Goal: Task Accomplishment & Management: Manage account settings

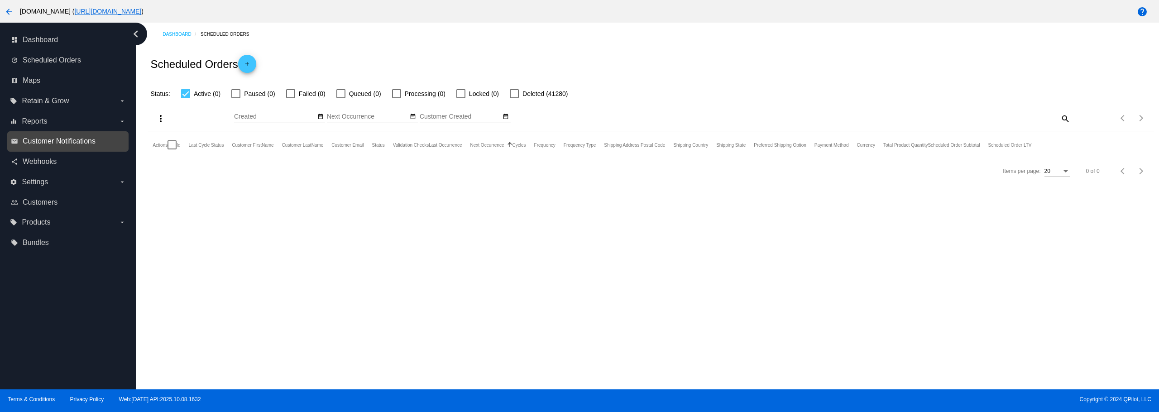
click at [93, 142] on span "Customer Notifications" at bounding box center [59, 141] width 73 height 8
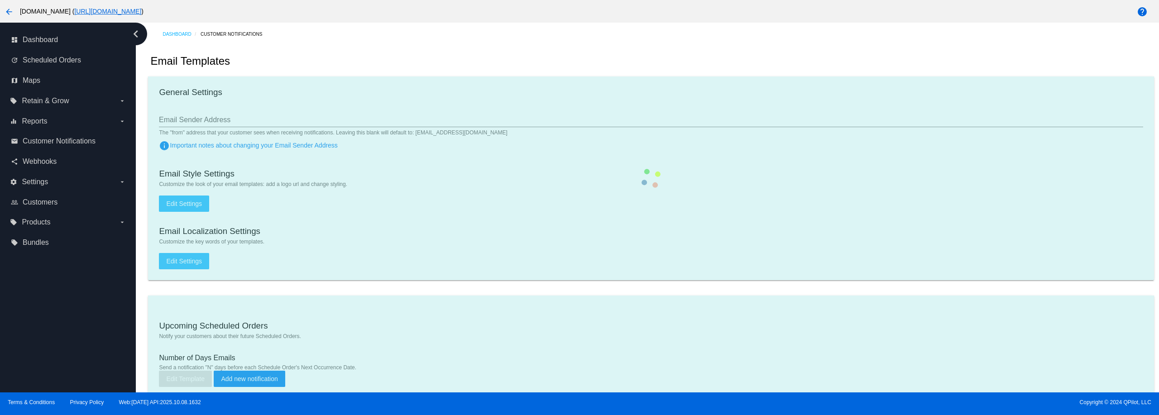
type input "devs+staging@patternsinthecloud.com"
checkbox input "true"
type input "bcc-email-a3ce7d@inbox.of-it.org,c2a19e2dfd7-cd89c8@inbox.of-it.org"
checkbox input "true"
type input "1"
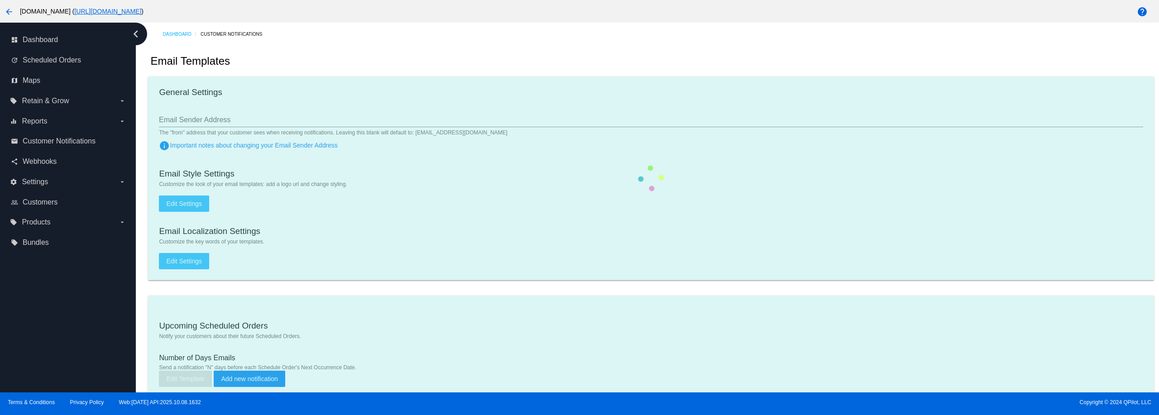
checkbox input "true"
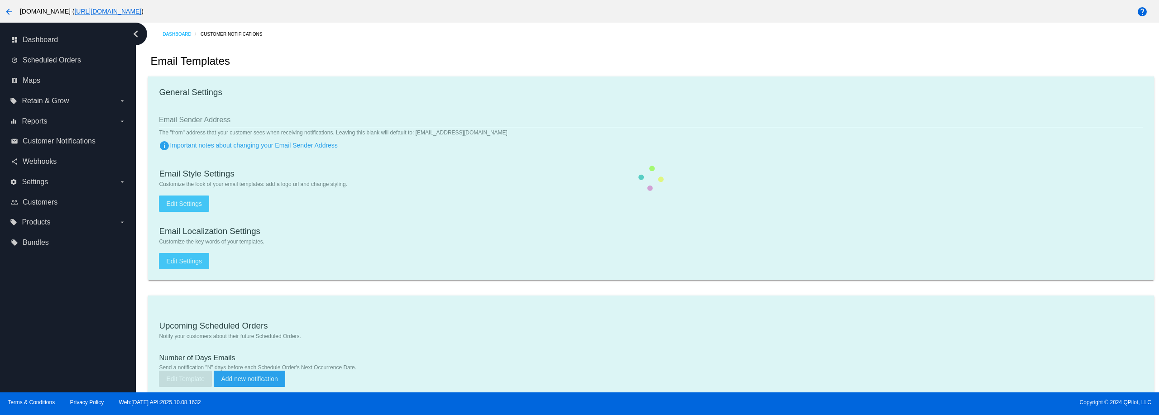
type input "bcc-email-a3ce7d@inbox.of-it.org,c2a19e2dfd7-cd89c8@inbox.of-it.org"
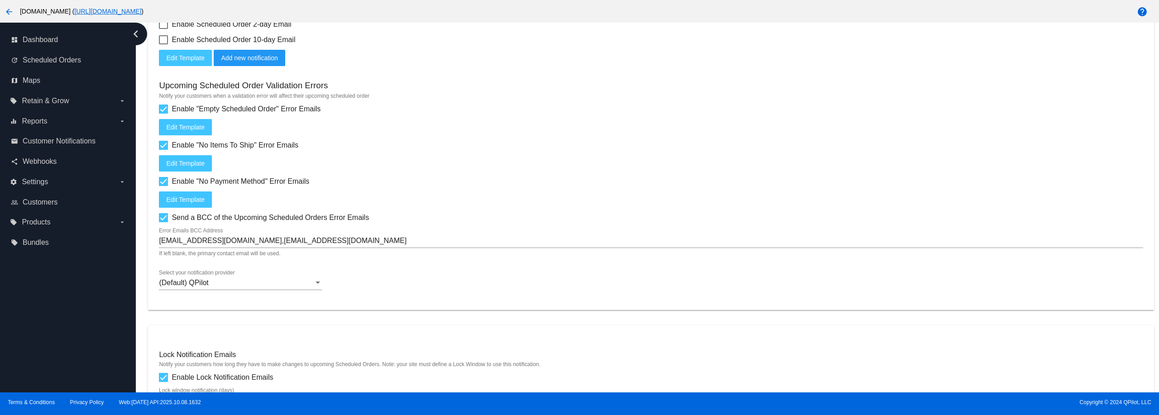
scroll to position [453, 0]
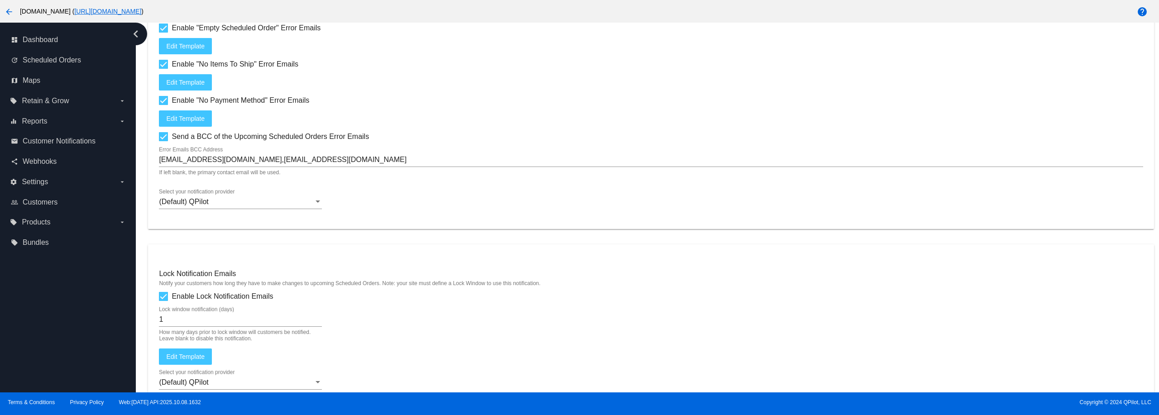
click at [291, 201] on div "(Default) QPilot" at bounding box center [236, 202] width 155 height 8
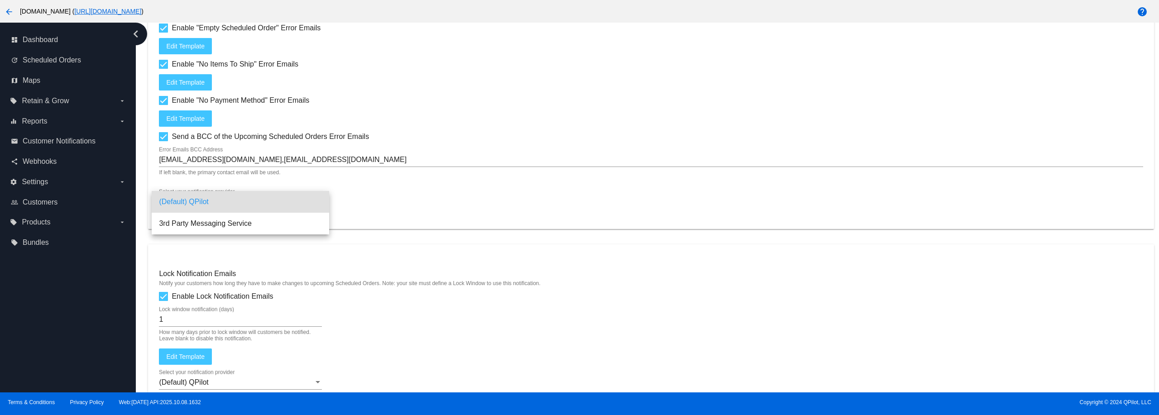
click at [80, 305] on div at bounding box center [579, 207] width 1159 height 415
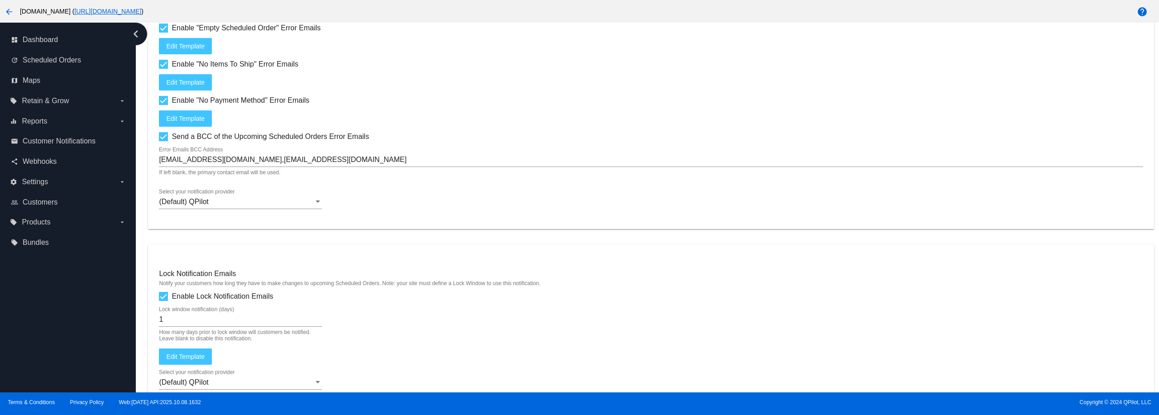
click at [13, 15] on mat-icon "arrow_back" at bounding box center [9, 11] width 11 height 11
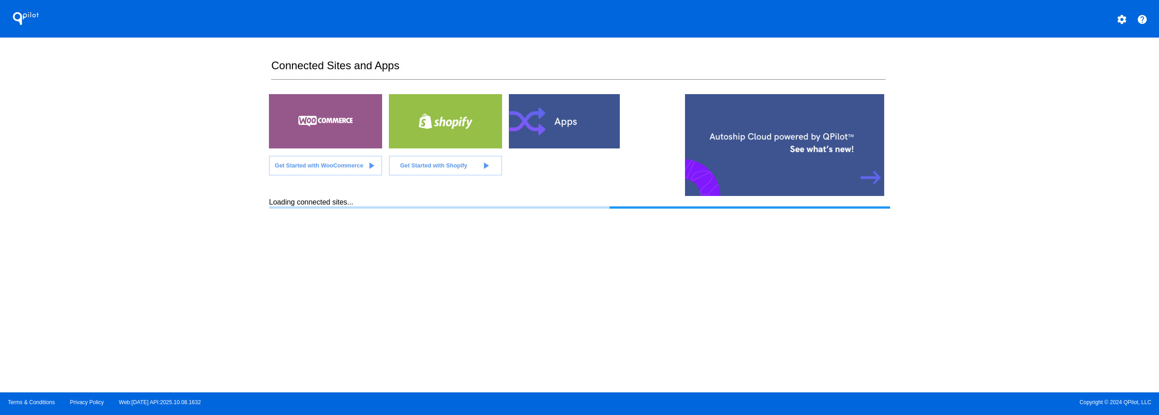
click at [584, 117] on div at bounding box center [565, 121] width 113 height 54
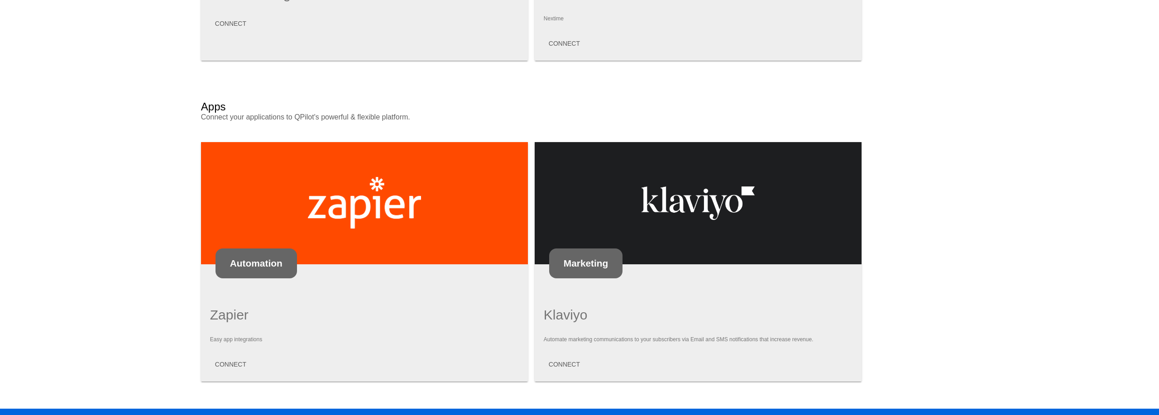
scroll to position [494, 0]
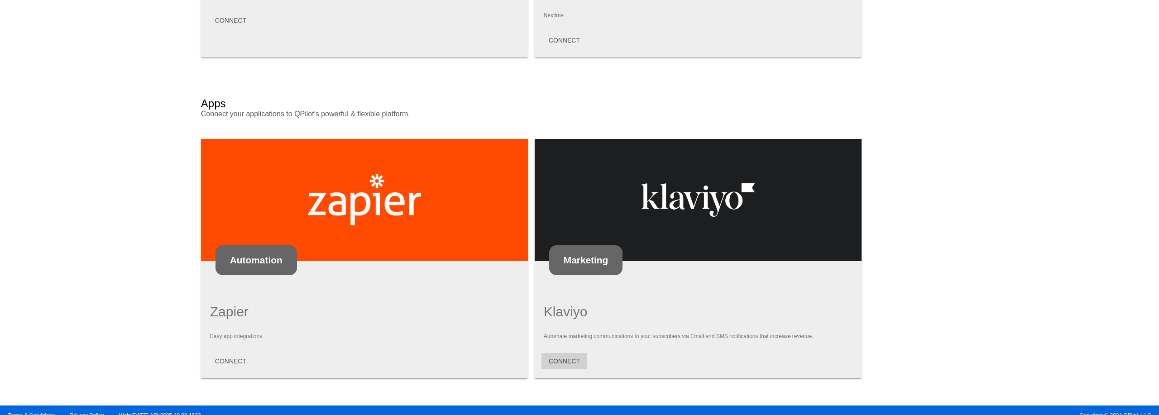
click at [560, 353] on button "CONNECT" at bounding box center [564, 361] width 46 height 16
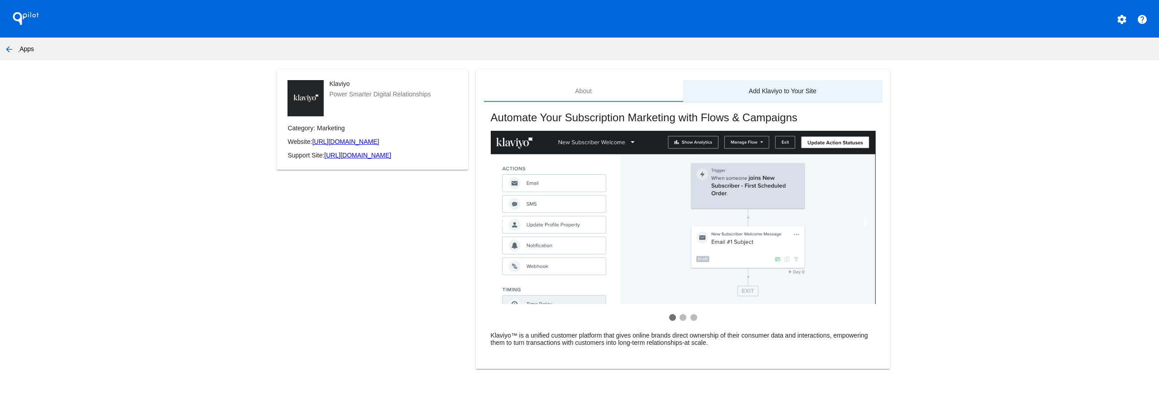
click at [723, 95] on div "Add Klaviyo to Your Site" at bounding box center [782, 91] width 199 height 22
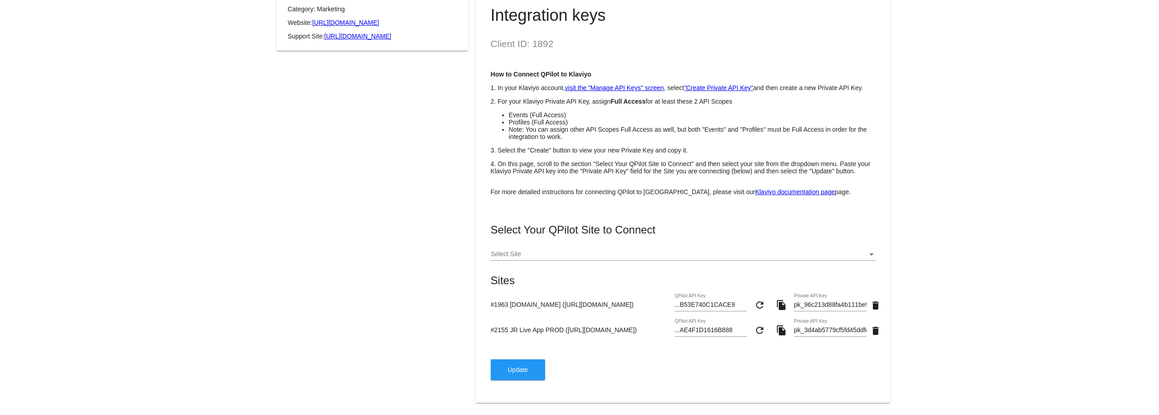
scroll to position [134, 0]
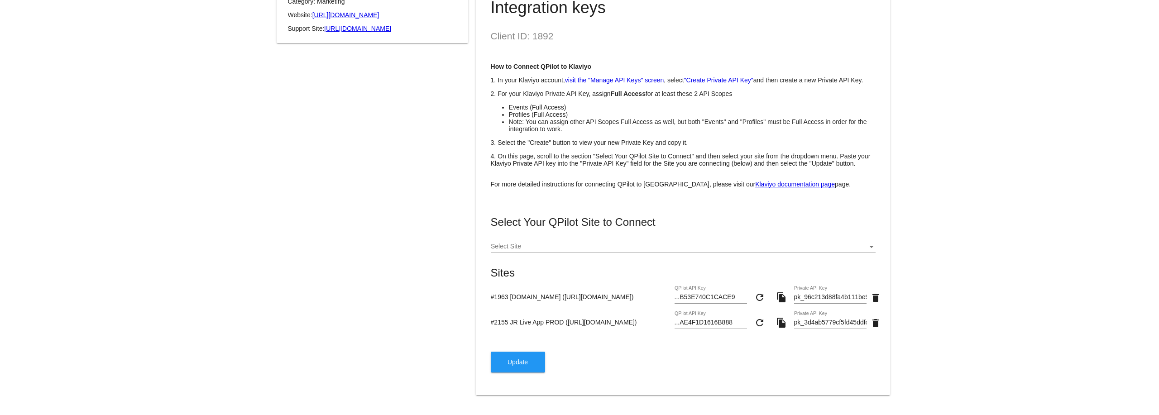
click at [180, 190] on app-my-account-apps-create "QPilot settings help arrow_back Apps Klaviyo Power Smarter Digital Relationship…" at bounding box center [579, 139] width 1159 height 533
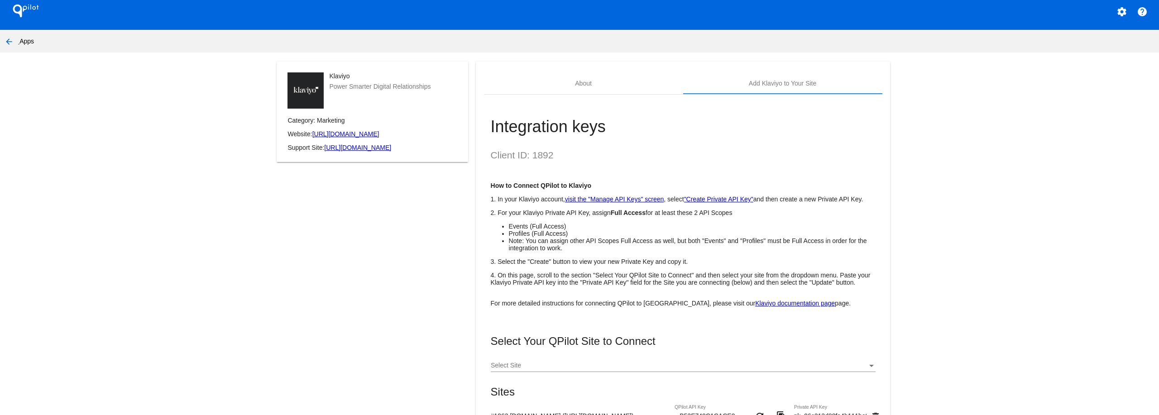
scroll to position [0, 0]
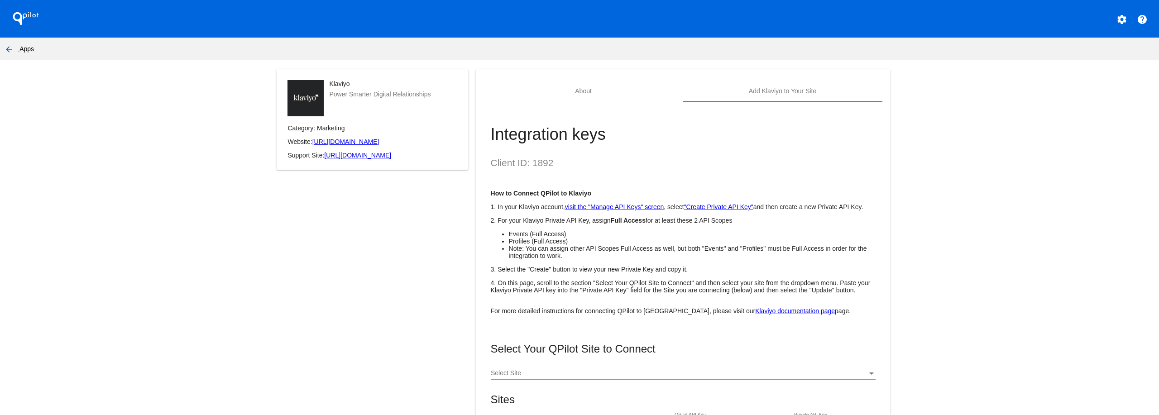
click at [15, 46] on button "arrow_back" at bounding box center [9, 49] width 18 height 18
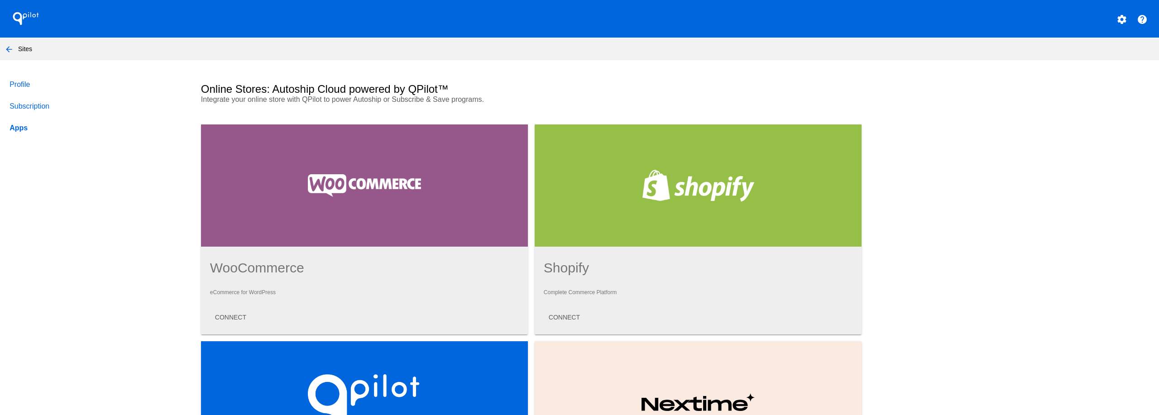
click at [11, 46] on mat-icon "arrow_back" at bounding box center [9, 49] width 11 height 11
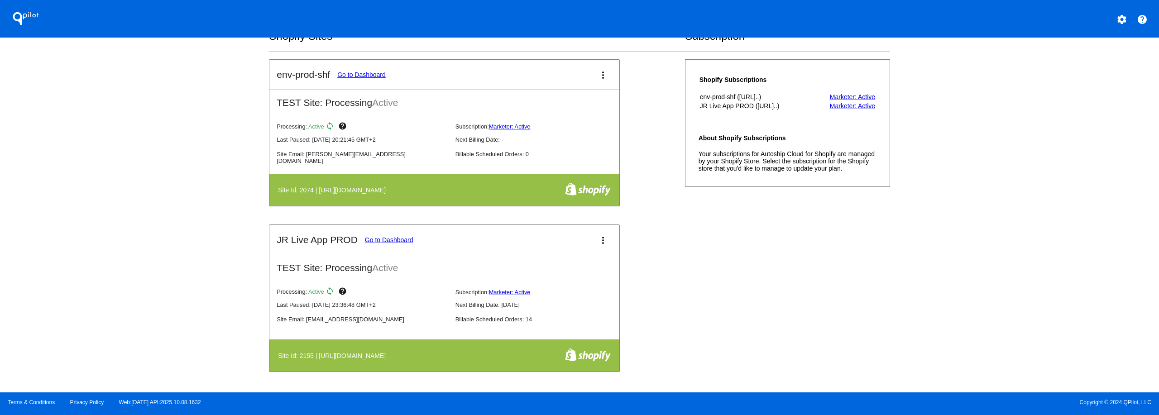
scroll to position [181, 0]
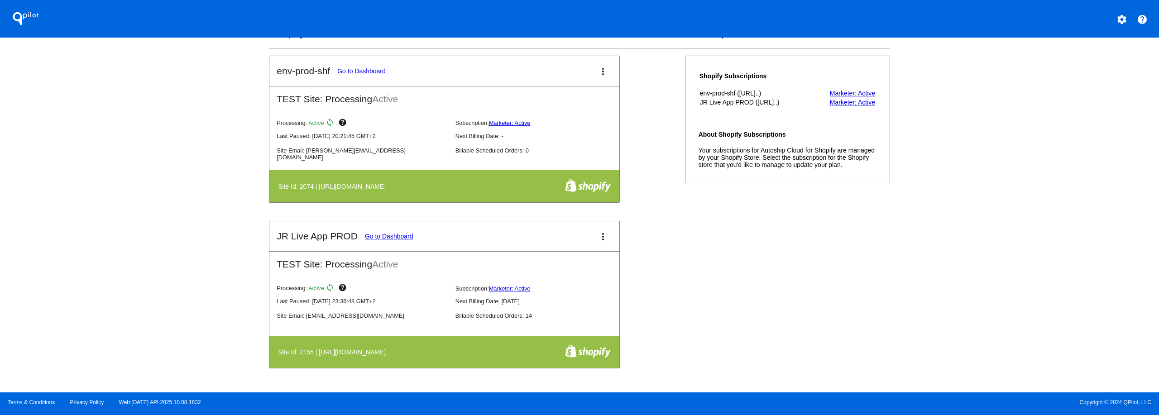
click at [379, 235] on link "Go to Dashboard" at bounding box center [389, 236] width 48 height 7
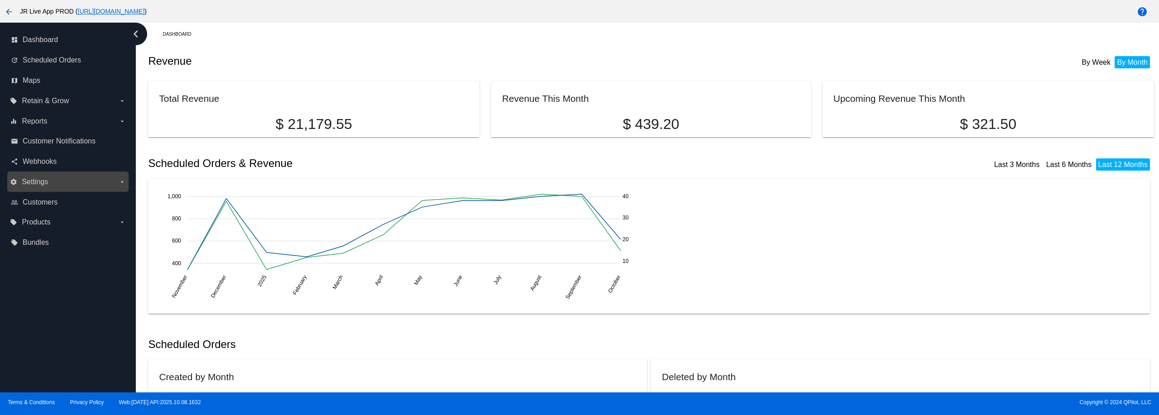
click at [45, 184] on span "Settings" at bounding box center [35, 182] width 26 height 8
click at [0, 0] on input "settings Settings arrow_drop_down" at bounding box center [0, 0] width 0 height 0
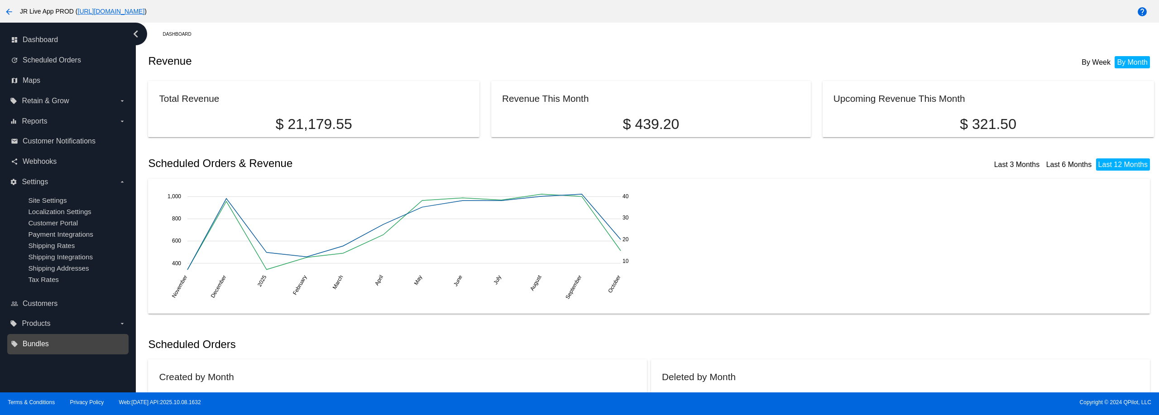
click at [48, 345] on span "Bundles" at bounding box center [36, 344] width 26 height 8
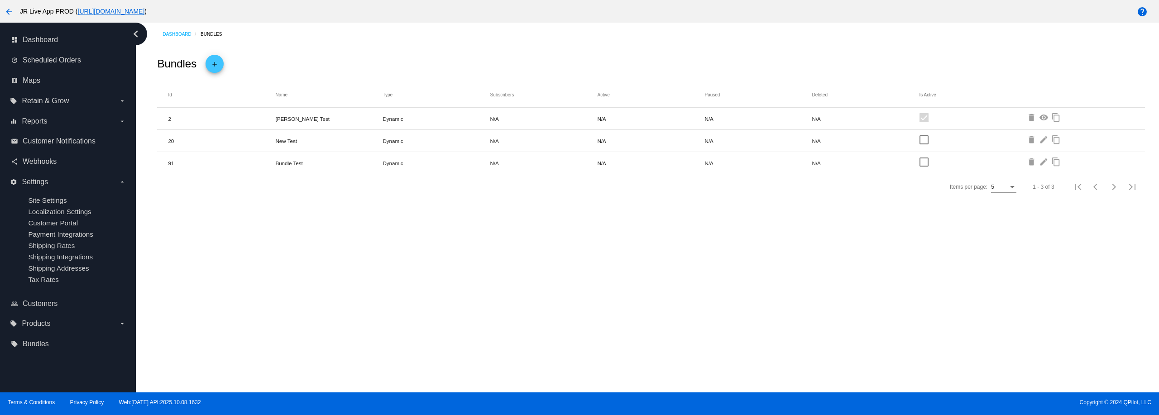
click at [1032, 119] on mat-icon "delete" at bounding box center [1032, 118] width 11 height 11
click at [1031, 137] on mat-icon "delete" at bounding box center [1032, 140] width 11 height 11
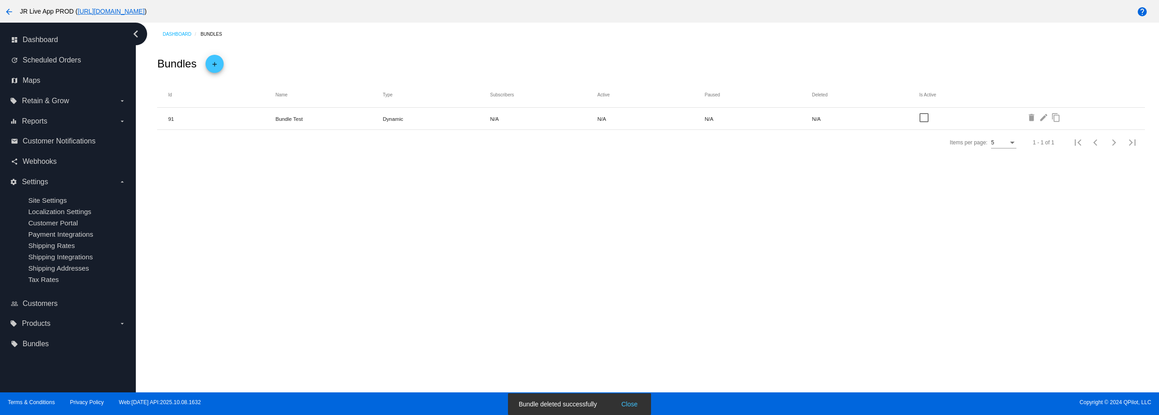
click at [1032, 119] on mat-icon "delete" at bounding box center [1032, 118] width 11 height 11
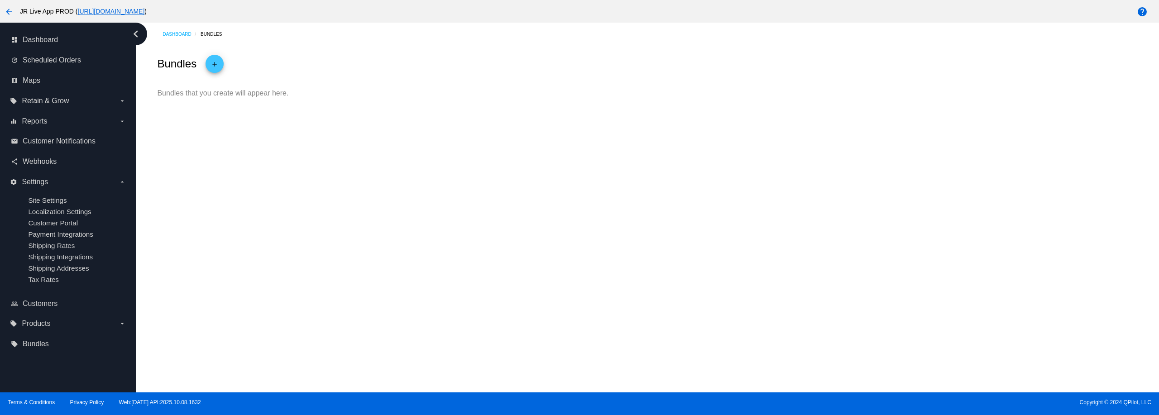
click at [216, 61] on mat-icon "add" at bounding box center [214, 65] width 11 height 15
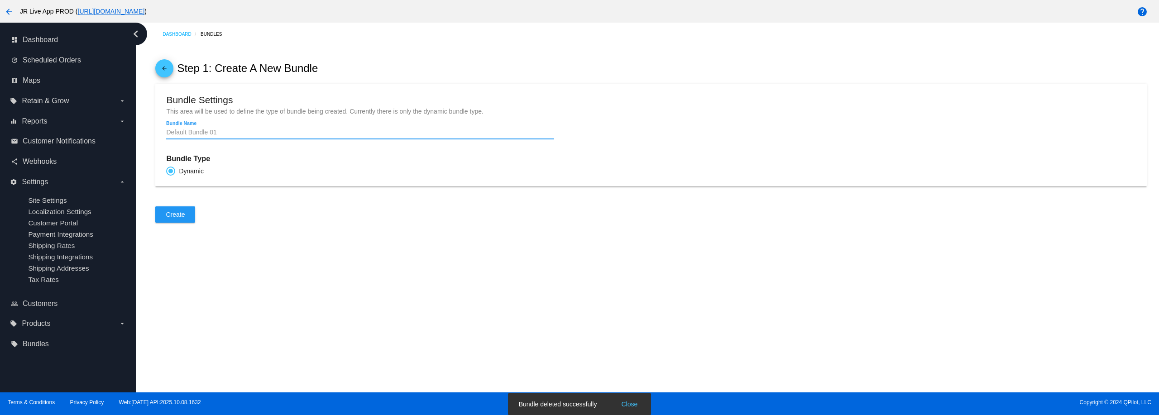
click at [219, 136] on input "Bundle Name" at bounding box center [360, 132] width 388 height 7
type input "New Bundle Test"
click at [182, 218] on span "Create" at bounding box center [175, 214] width 19 height 7
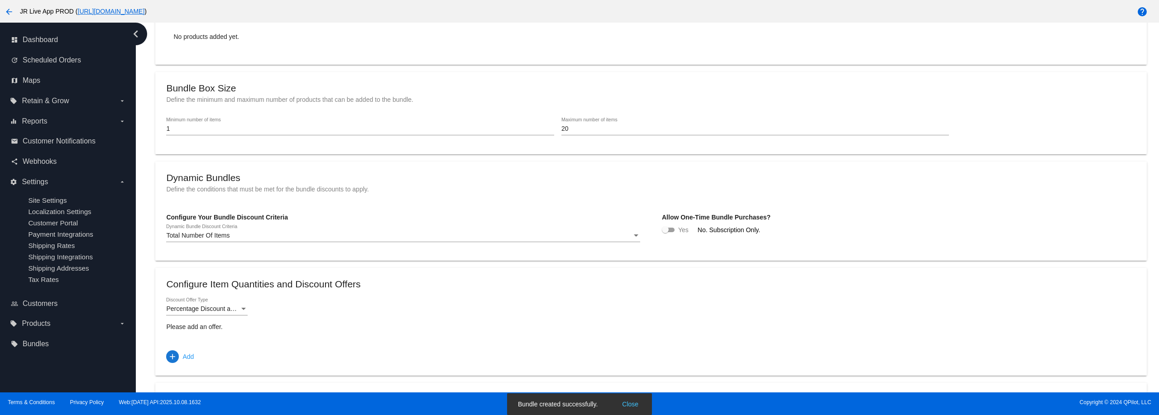
scroll to position [136, 0]
click at [297, 238] on div "Total Number Of Items" at bounding box center [399, 235] width 466 height 7
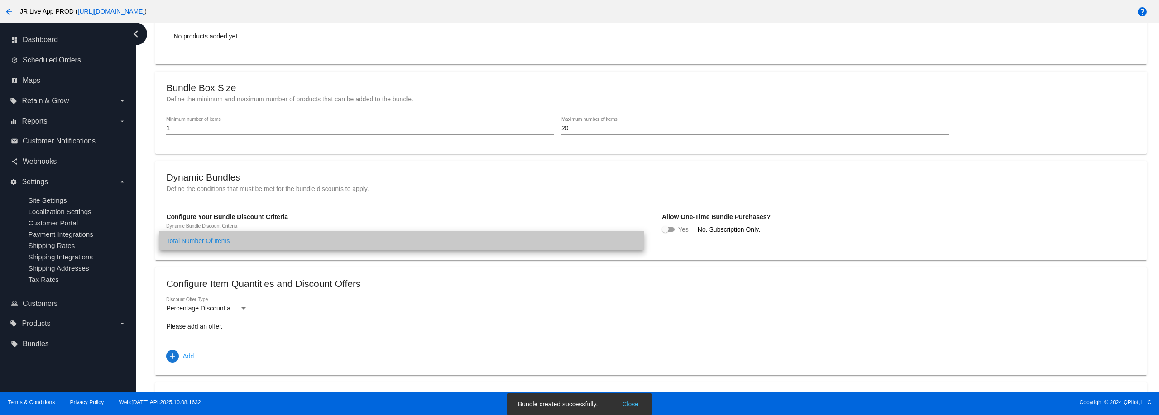
click at [297, 239] on span "Total Number Of Items" at bounding box center [401, 240] width 470 height 19
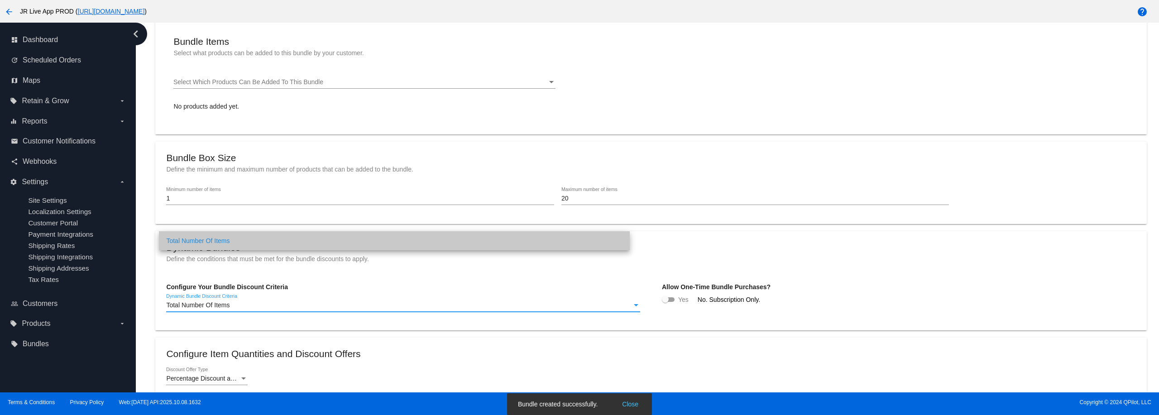
scroll to position [45, 0]
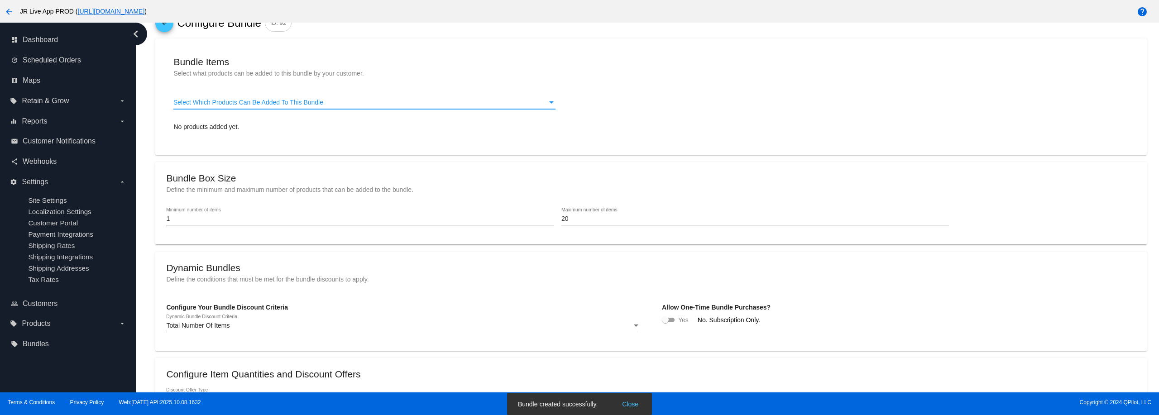
click at [227, 105] on span "Select Which Products Can Be Added To This Bundle" at bounding box center [248, 102] width 150 height 7
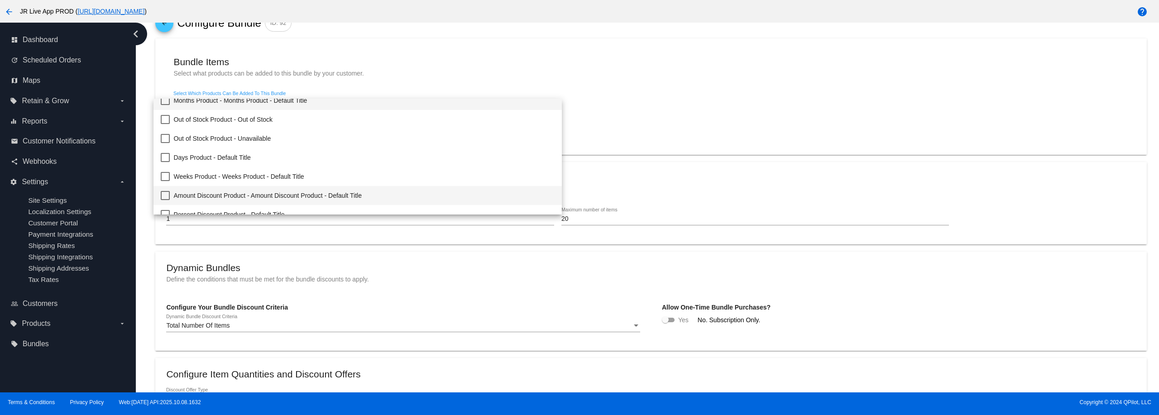
scroll to position [0, 0]
click at [249, 164] on span "Days Product - Default Title" at bounding box center [363, 165] width 381 height 19
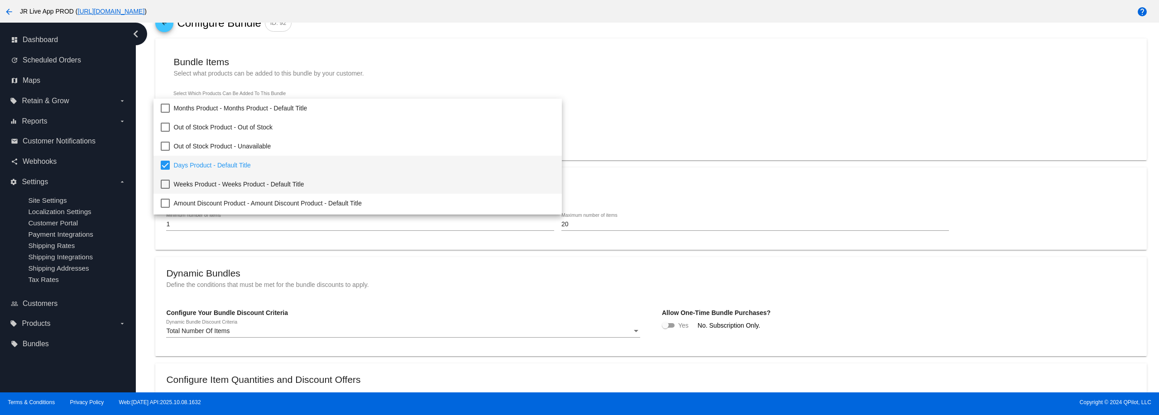
click at [261, 187] on span "Weeks Product - Weeks Product - Default Title" at bounding box center [363, 184] width 381 height 19
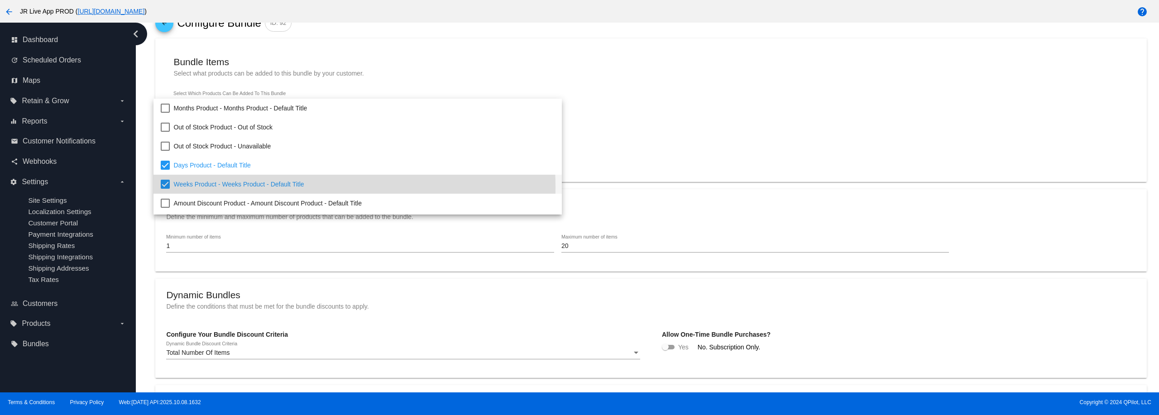
click at [389, 61] on div at bounding box center [579, 207] width 1159 height 415
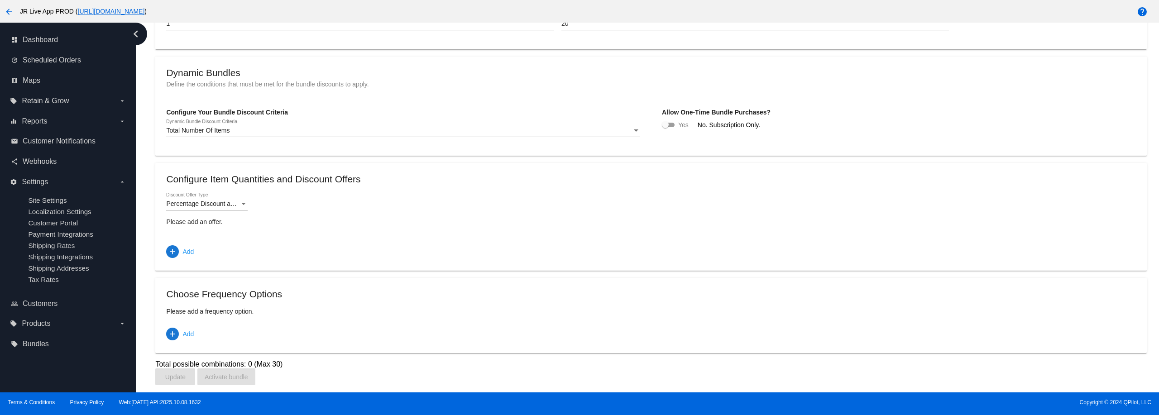
scroll to position [272, 0]
click at [216, 204] on span "Percentage Discount and Free Shipping" at bounding box center [222, 203] width 112 height 7
click at [217, 202] on span "Percentage Discount and Free Shipping" at bounding box center [229, 205] width 127 height 19
click at [168, 258] on span "add Add" at bounding box center [180, 252] width 28 height 16
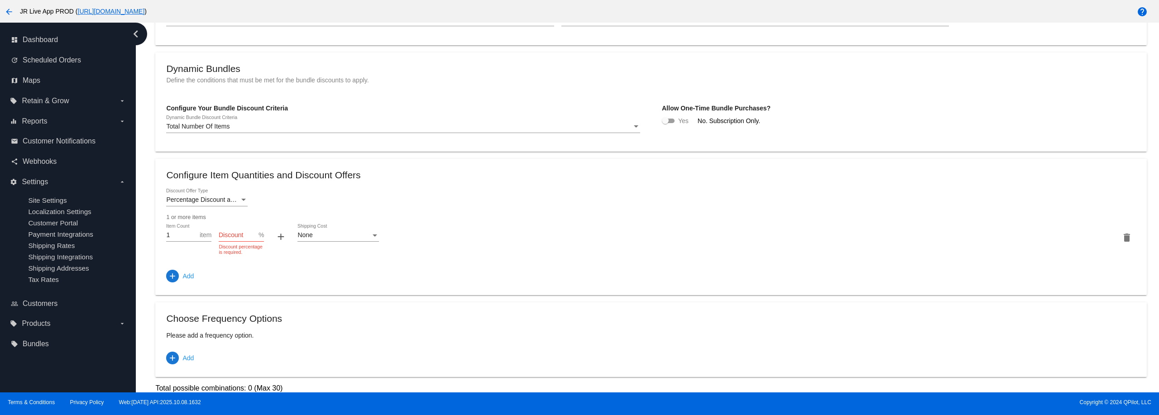
click at [246, 239] on input "Discount" at bounding box center [239, 235] width 40 height 7
type input "10"
drag, startPoint x: 465, startPoint y: 223, endPoint x: 384, endPoint y: 235, distance: 81.5
click at [458, 220] on div "1 or more items" at bounding box center [650, 217] width 969 height 6
click at [330, 237] on div "None" at bounding box center [333, 235] width 73 height 7
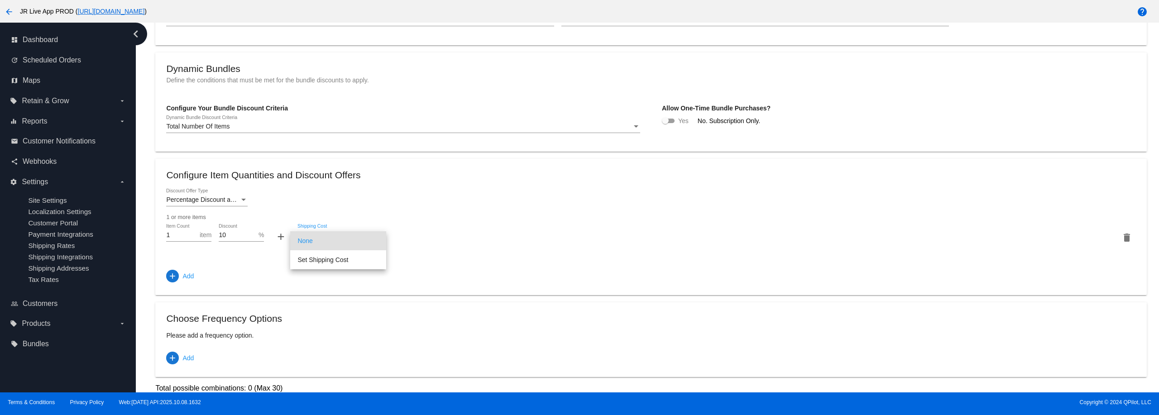
click at [337, 243] on span "None" at bounding box center [337, 240] width 81 height 19
click at [451, 210] on form "Percentage Discount and Free Shipping Discount Offer Type 1 or more items 1 Ite…" at bounding box center [650, 219] width 969 height 61
click at [192, 366] on span "Add" at bounding box center [187, 358] width 11 height 16
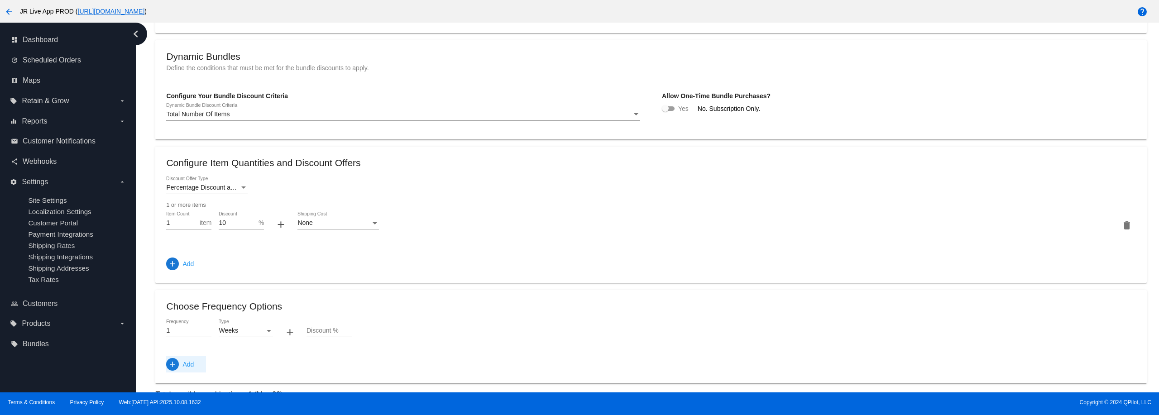
scroll to position [320, 0]
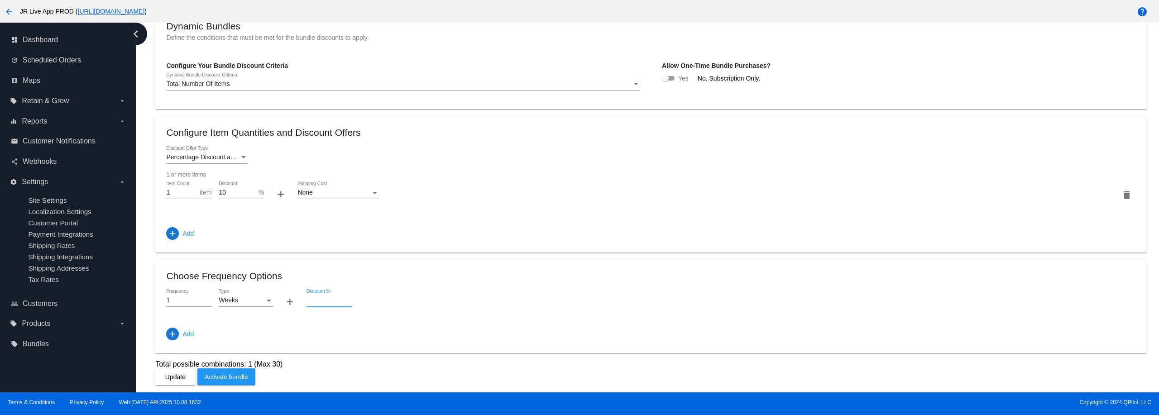
drag, startPoint x: 322, startPoint y: 298, endPoint x: 327, endPoint y: 300, distance: 5.2
click at [322, 298] on input "Discount %" at bounding box center [329, 300] width 45 height 7
type input "10"
click at [402, 306] on div "1 Frequency Weeks Type + 10 Discount %" at bounding box center [650, 302] width 969 height 26
click at [182, 378] on span "Update" at bounding box center [175, 377] width 20 height 7
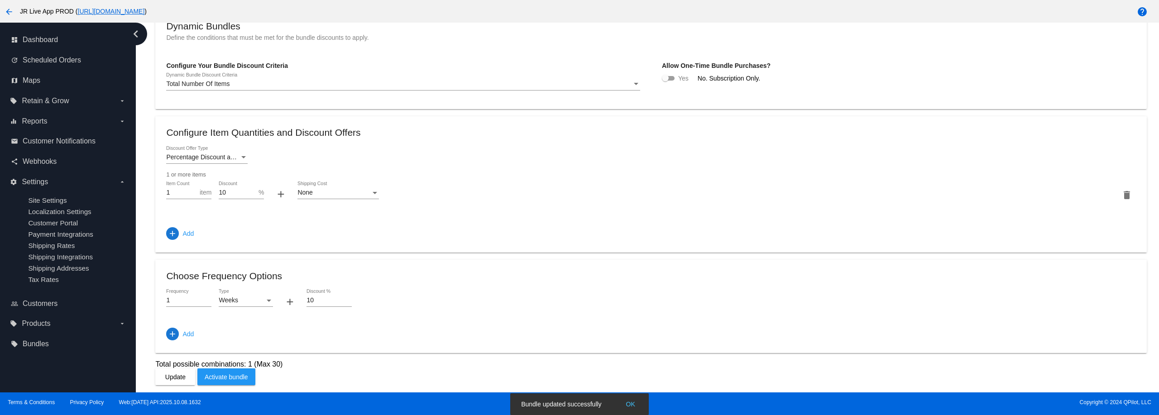
click at [234, 375] on span "Activate bundle" at bounding box center [226, 377] width 43 height 7
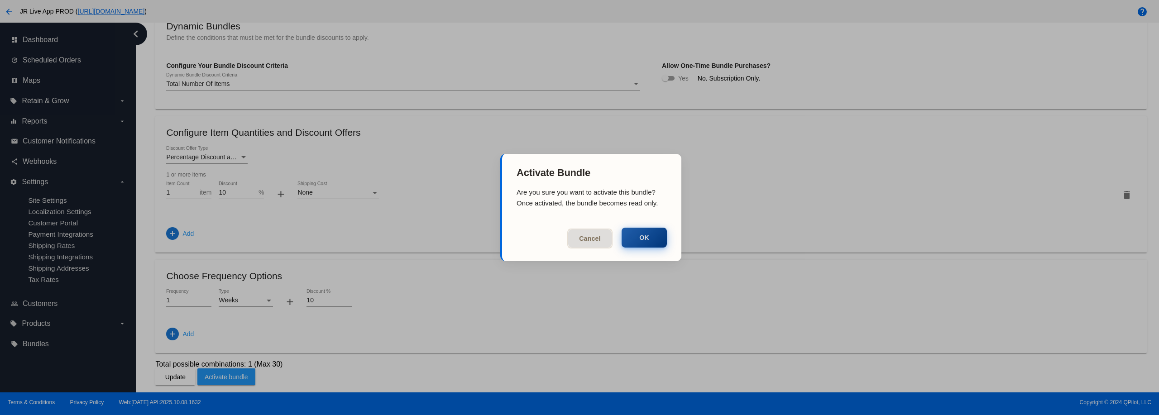
click at [647, 238] on button "OK" at bounding box center [644, 238] width 45 height 20
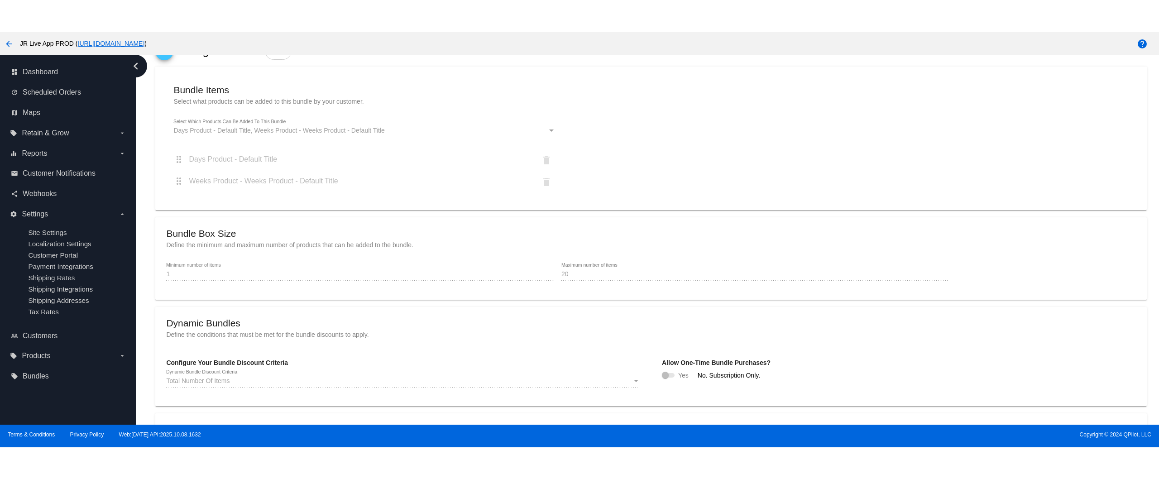
scroll to position [0, 0]
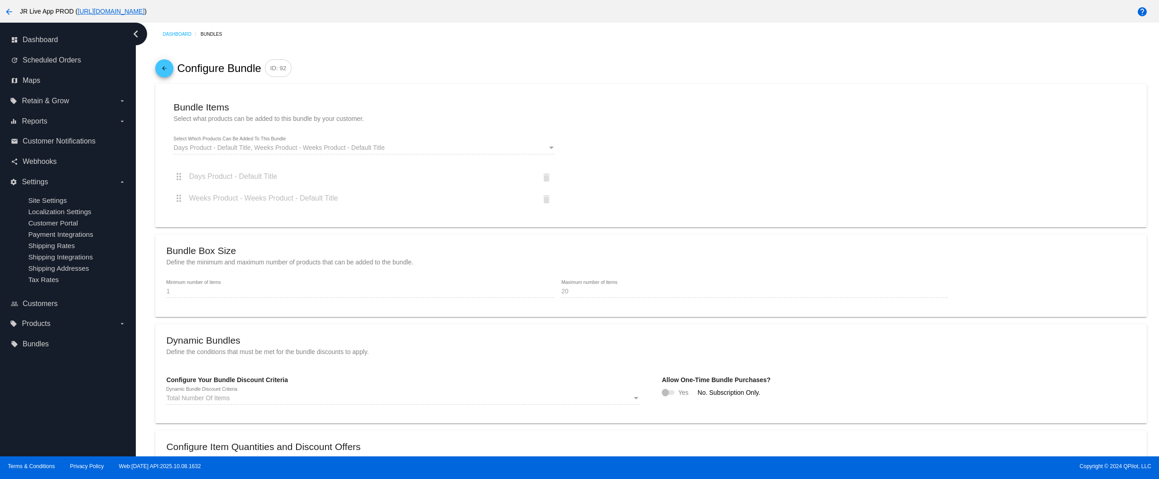
click at [163, 70] on mat-icon "arrow_back" at bounding box center [164, 70] width 11 height 15
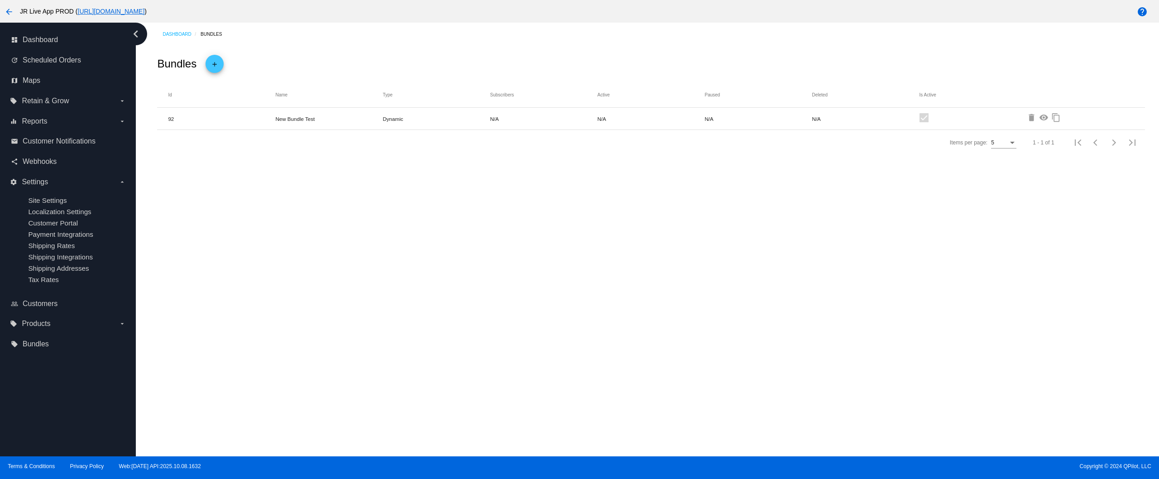
drag, startPoint x: 325, startPoint y: 121, endPoint x: 261, endPoint y: 120, distance: 63.4
click at [262, 120] on mat-row "92 New Bundle Test Dynamic N/A N/A N/A N/A delete visibility content_copy" at bounding box center [650, 119] width 987 height 22
copy mat-row "New Bundle Test"
click at [343, 61] on div "Bundles add" at bounding box center [650, 64] width 987 height 18
click at [1031, 118] on mat-icon "delete" at bounding box center [1032, 118] width 11 height 11
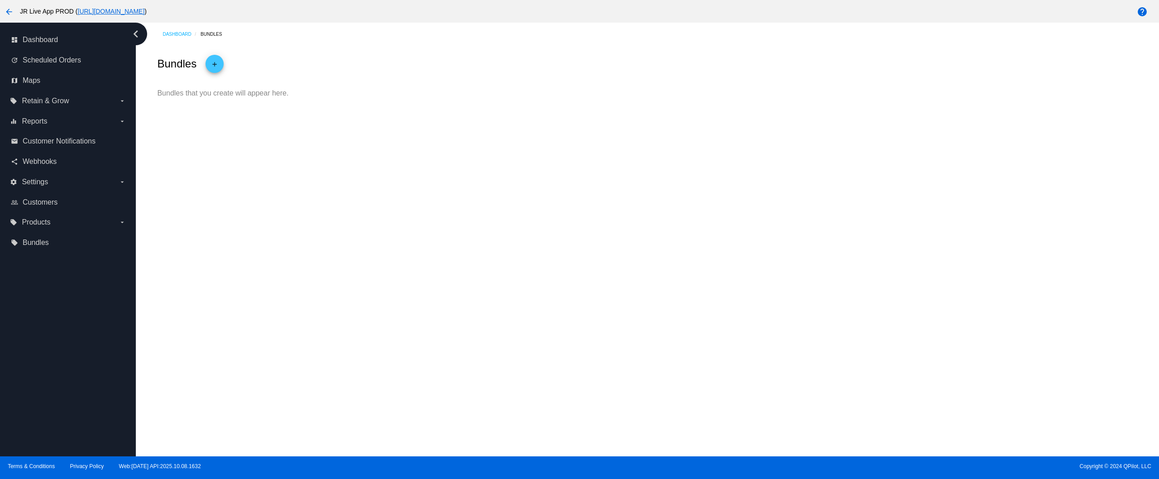
click at [212, 64] on mat-icon "add" at bounding box center [214, 65] width 11 height 15
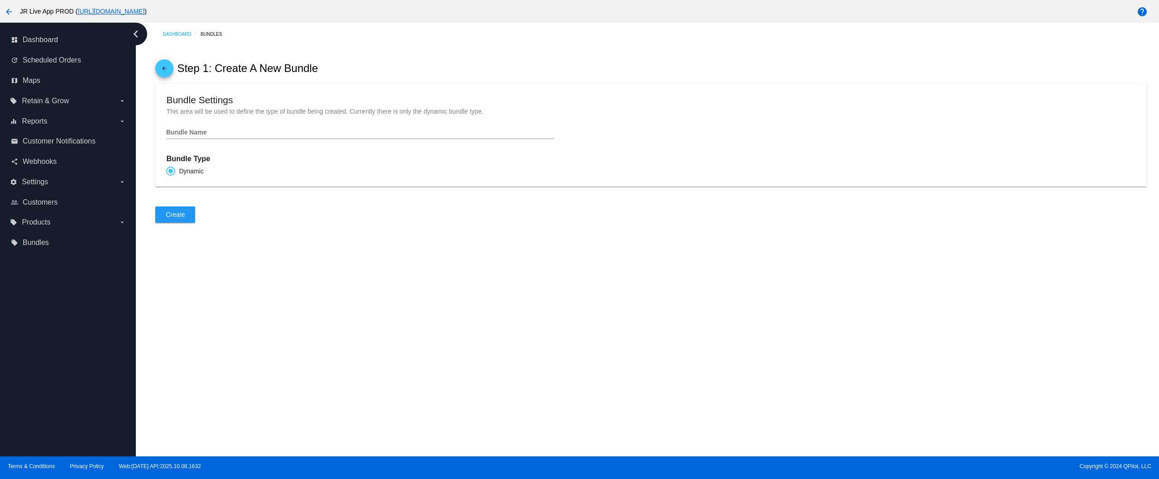
click at [239, 136] on input "Bundle Name" at bounding box center [360, 132] width 388 height 7
type input "Т"
type input "New Bundle Test 0001"
click at [185, 216] on button "Create" at bounding box center [175, 214] width 40 height 16
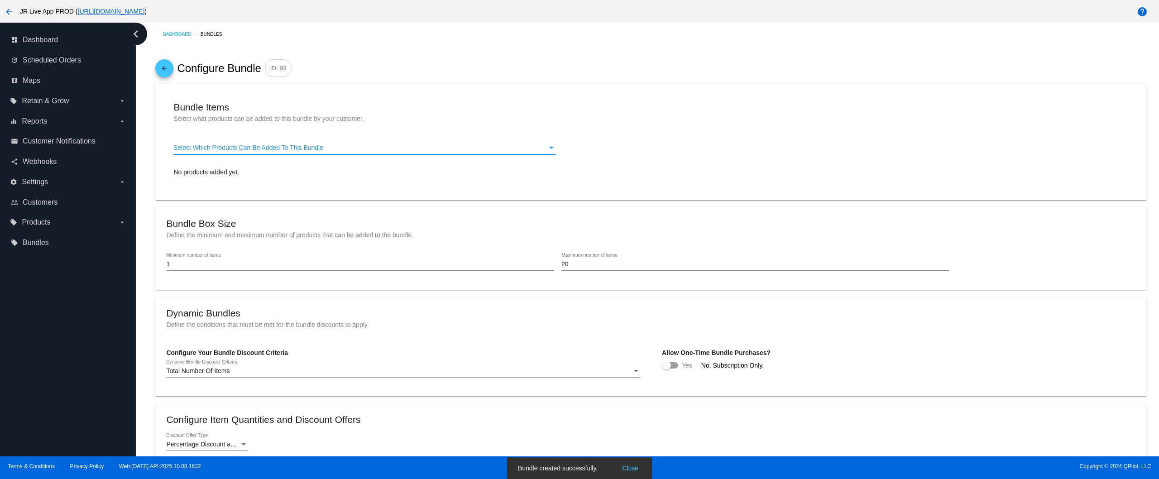
click at [275, 151] on span "Select Which Products Can Be Added To This Bundle" at bounding box center [248, 147] width 150 height 7
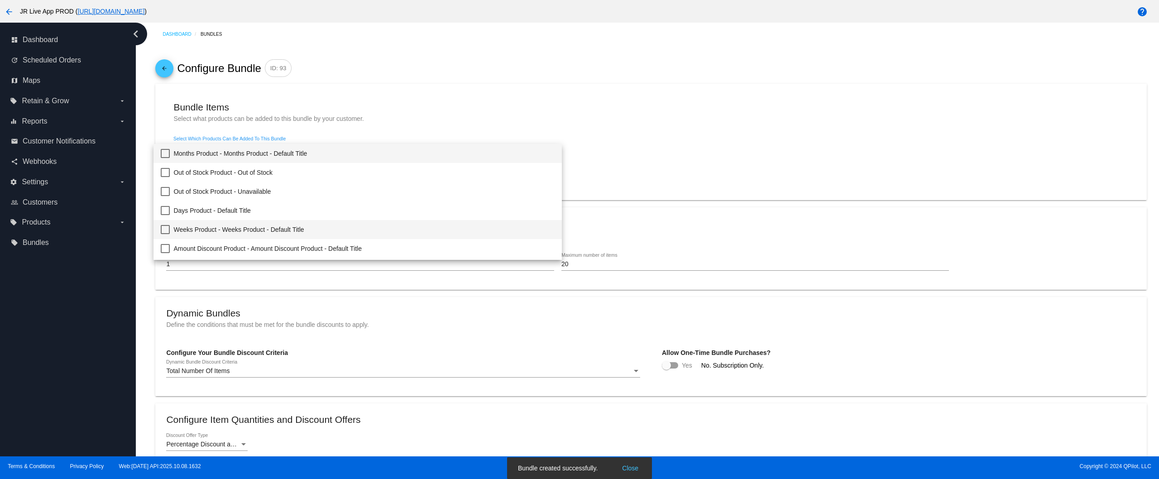
click at [168, 230] on mat-pseudo-checkbox at bounding box center [165, 229] width 9 height 9
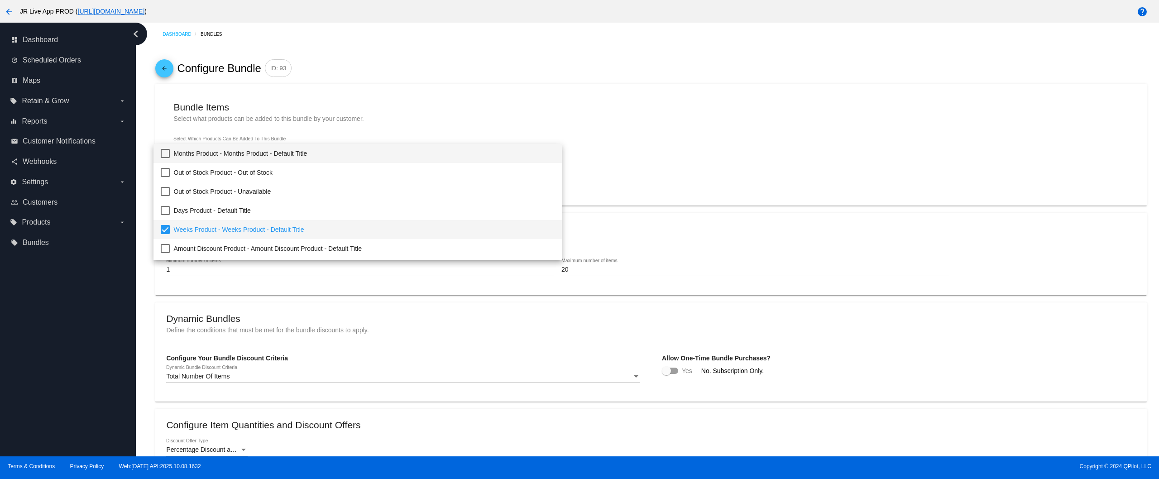
click at [161, 155] on mat-pseudo-checkbox at bounding box center [165, 153] width 9 height 9
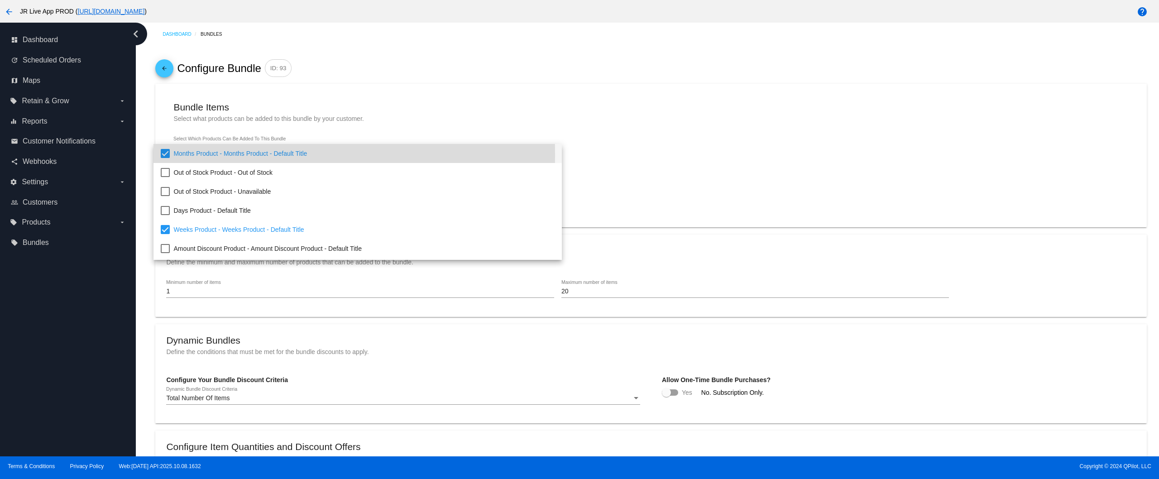
click at [449, 93] on div at bounding box center [579, 239] width 1159 height 479
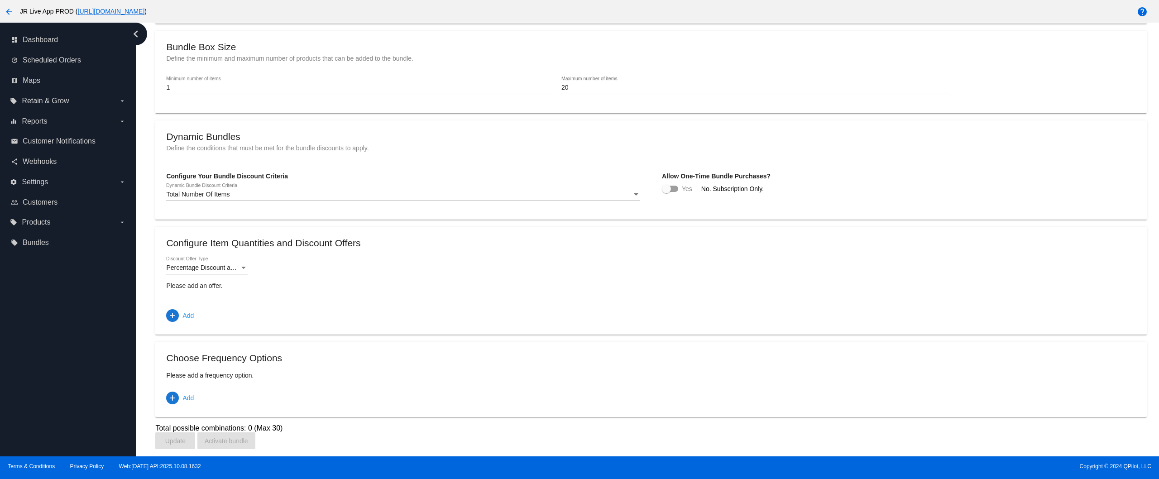
scroll to position [209, 0]
click at [201, 271] on span "Percentage Discount and Free Shipping" at bounding box center [222, 267] width 112 height 7
click at [207, 273] on span "Percentage Discount and Free Shipping" at bounding box center [229, 268] width 127 height 19
click at [179, 319] on span "add Add" at bounding box center [180, 315] width 28 height 16
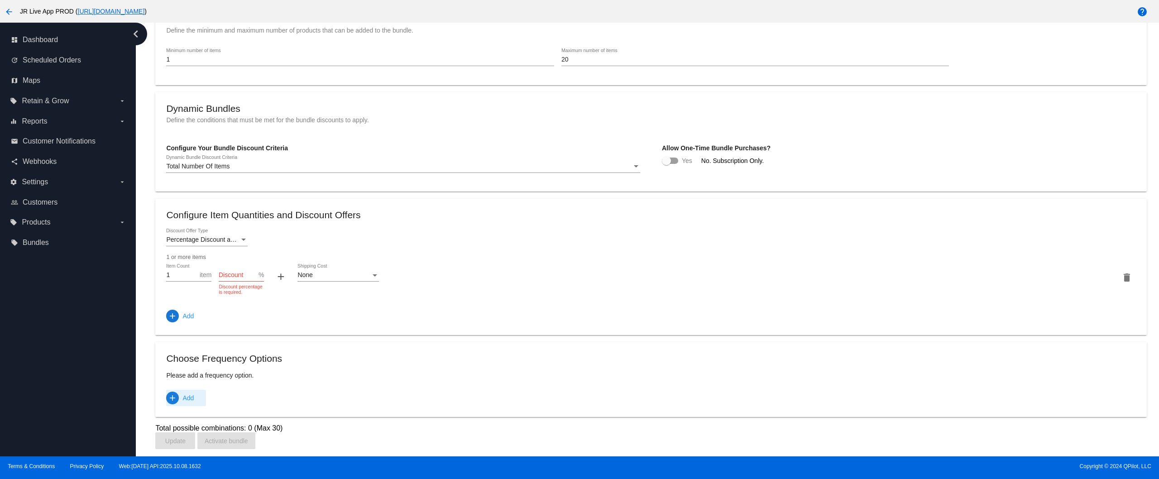
scroll to position [238, 0]
click at [176, 397] on mat-icon "add" at bounding box center [172, 397] width 9 height 9
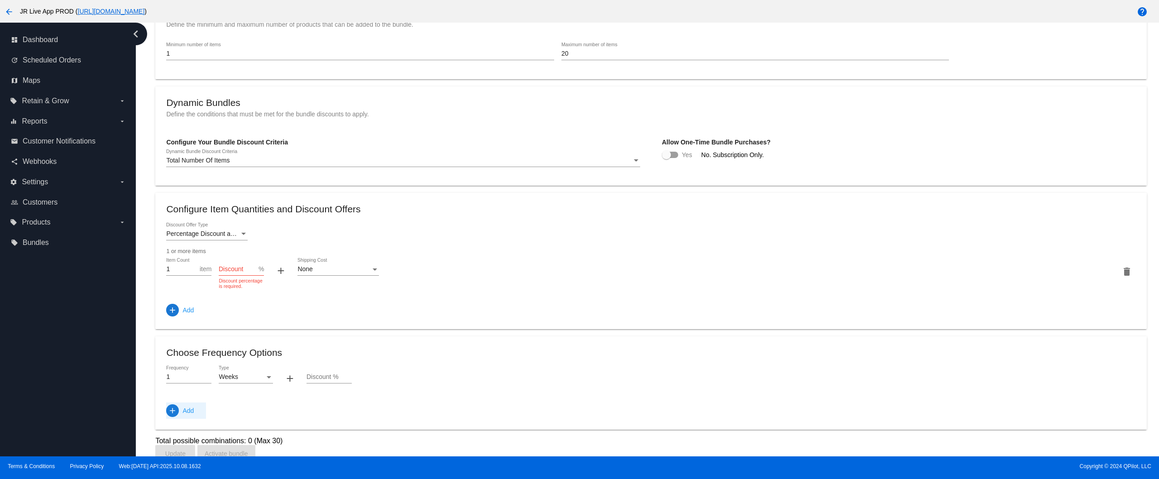
click at [231, 273] on input "Discount" at bounding box center [239, 269] width 40 height 7
type input "10"
drag, startPoint x: 535, startPoint y: 289, endPoint x: 496, endPoint y: 306, distance: 42.6
click at [534, 291] on div "Percentage Discount and Free Shipping Discount Offer Type 1 or more items 1 Ite…" at bounding box center [650, 271] width 969 height 96
click at [322, 381] on input "Discount %" at bounding box center [329, 377] width 45 height 7
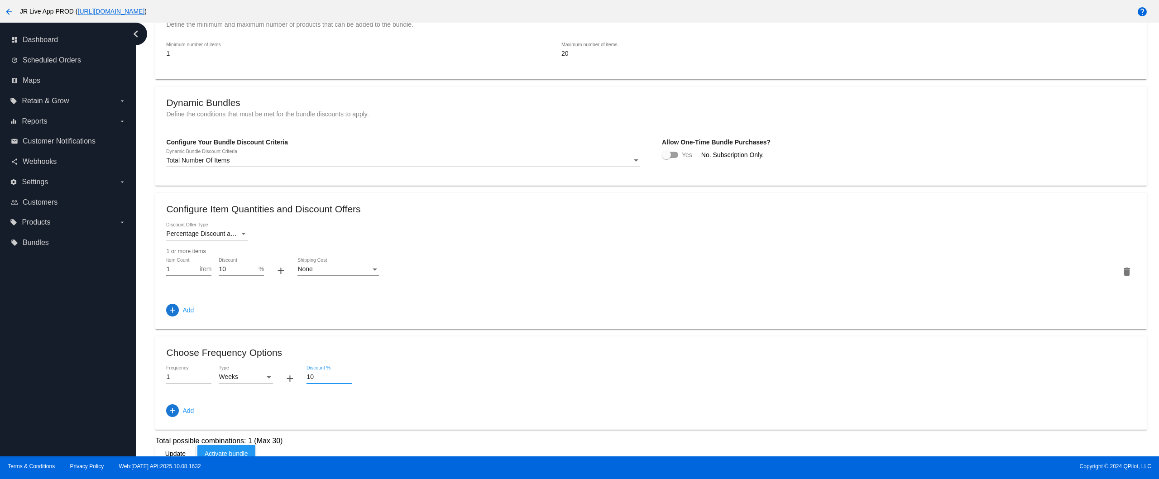
type input "10"
click at [463, 328] on mat-card "Configure Item Quantities and Discount Offers Percentage Discount and Free Ship…" at bounding box center [650, 261] width 991 height 136
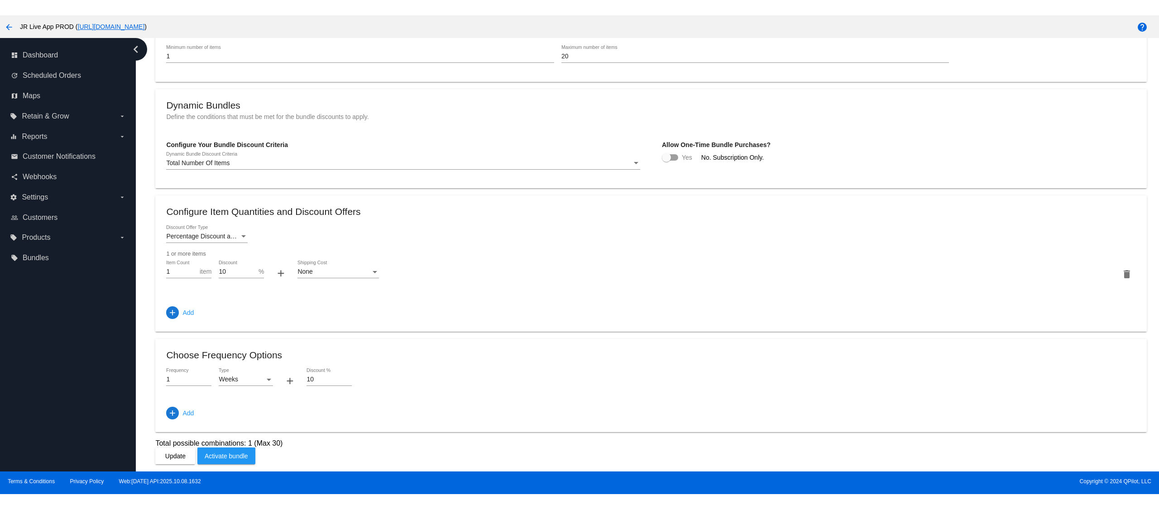
scroll to position [256, 0]
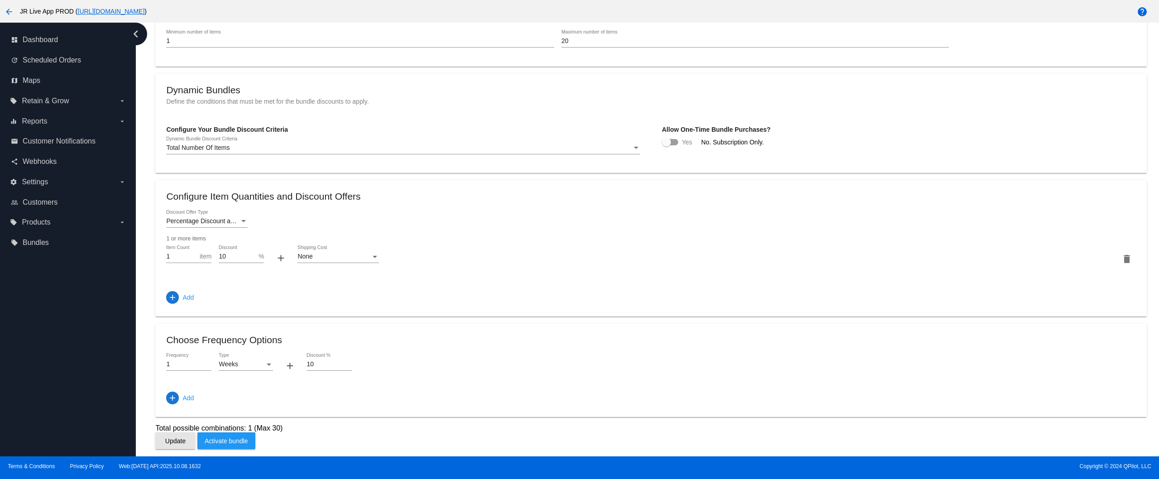
click at [170, 446] on button "Update" at bounding box center [175, 440] width 40 height 17
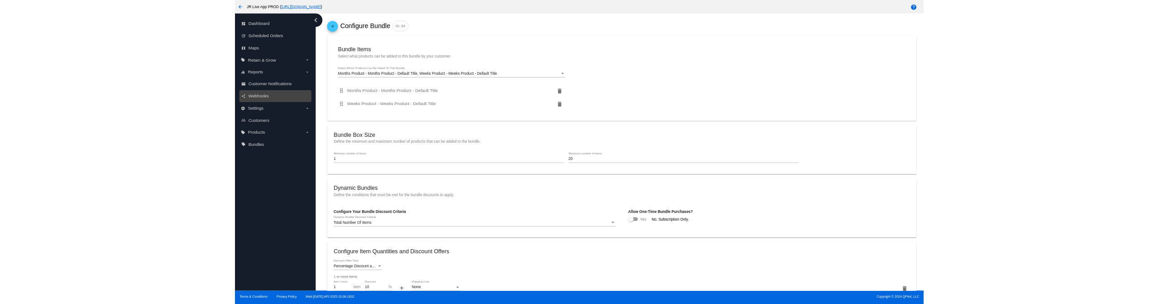
scroll to position [0, 0]
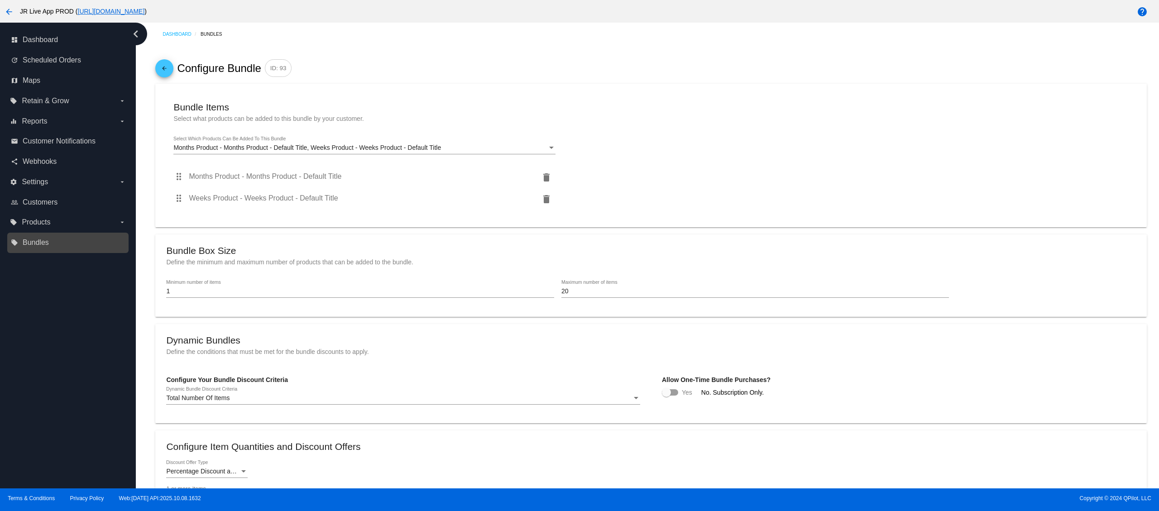
click at [56, 244] on link "local_offer Bundles" at bounding box center [68, 242] width 115 height 14
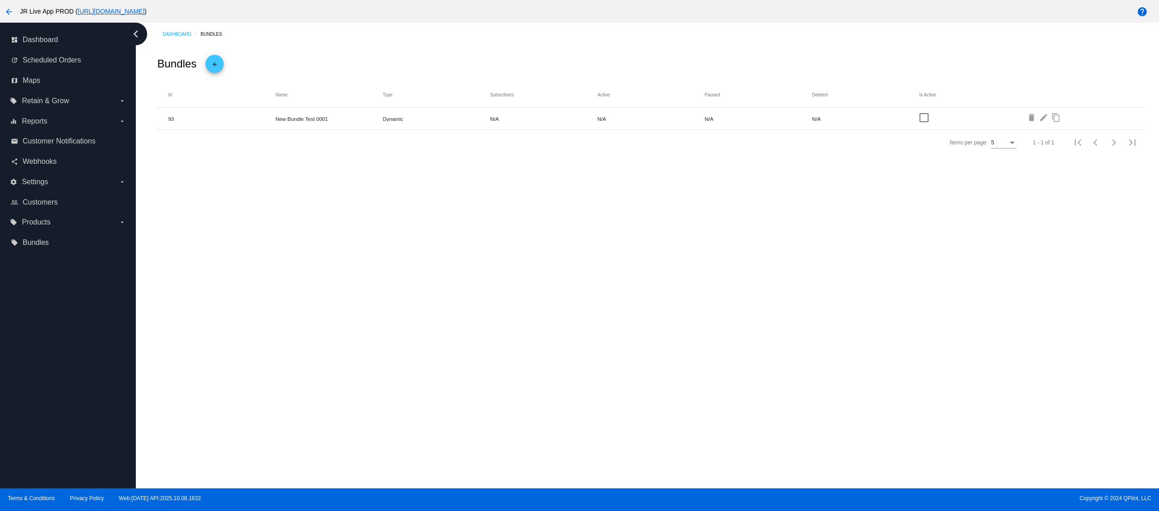
click at [924, 117] on div at bounding box center [924, 117] width 9 height 9
click at [924, 122] on input "checkbox" at bounding box center [924, 122] width 0 height 0
checkbox input "true"
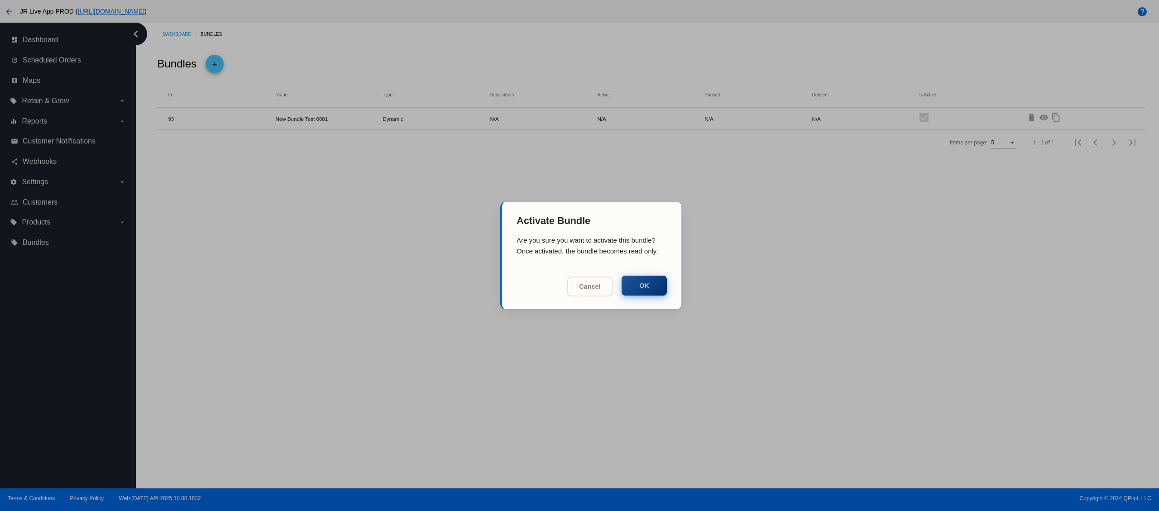
click at [649, 290] on button "OK" at bounding box center [644, 286] width 45 height 20
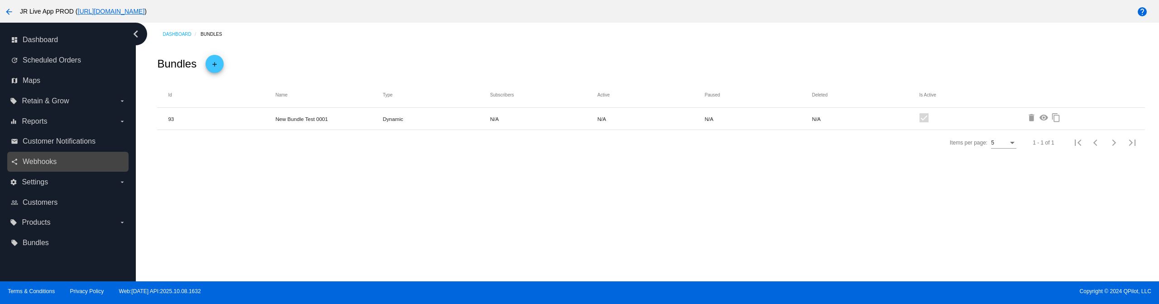
click at [57, 158] on link "share Webhooks" at bounding box center [68, 161] width 115 height 14
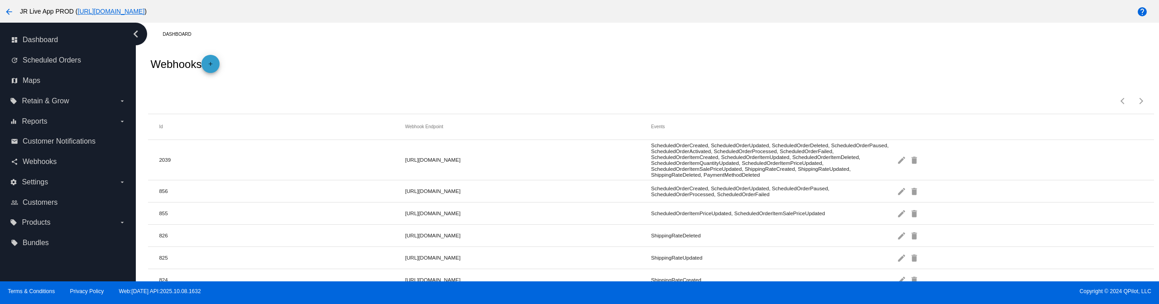
click at [215, 72] on span "add" at bounding box center [210, 66] width 11 height 22
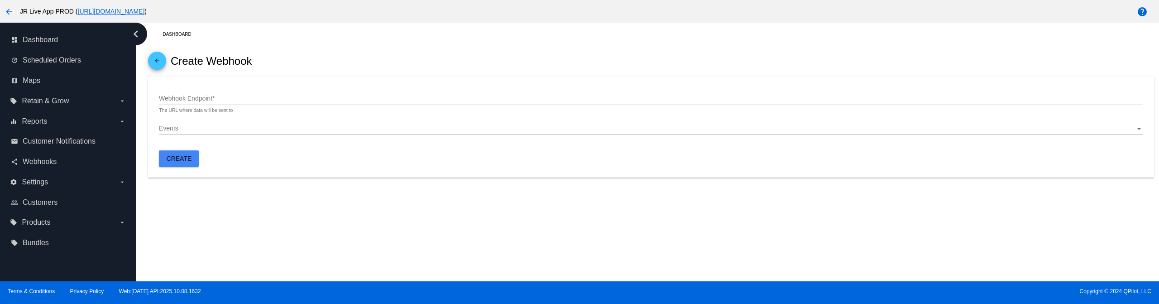
click at [215, 97] on input "Webhook Endpoint *" at bounding box center [651, 98] width 984 height 7
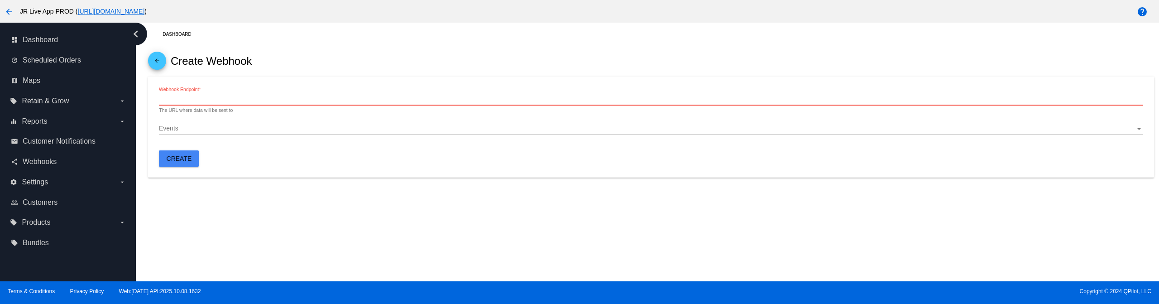
click at [286, 99] on input "Webhook Endpoint *" at bounding box center [651, 98] width 984 height 7
paste input "https://webhook.site/ab672a1f-a01b-43f4-85d6-35ae56238607"
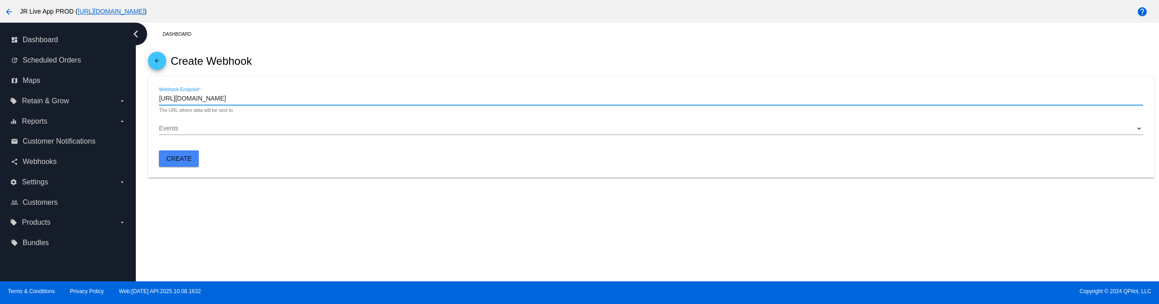
type input "https://webhook.site/ab672a1f-a01b-43f4-85d6-35ae56238607"
drag, startPoint x: 432, startPoint y: 165, endPoint x: 377, endPoint y: 144, distance: 59.5
click at [431, 166] on mat-card "https://webhook.site/ab672a1f-a01b-43f4-85d6-35ae56238607 Webhook Endpoint * Th…" at bounding box center [651, 127] width 1006 height 101
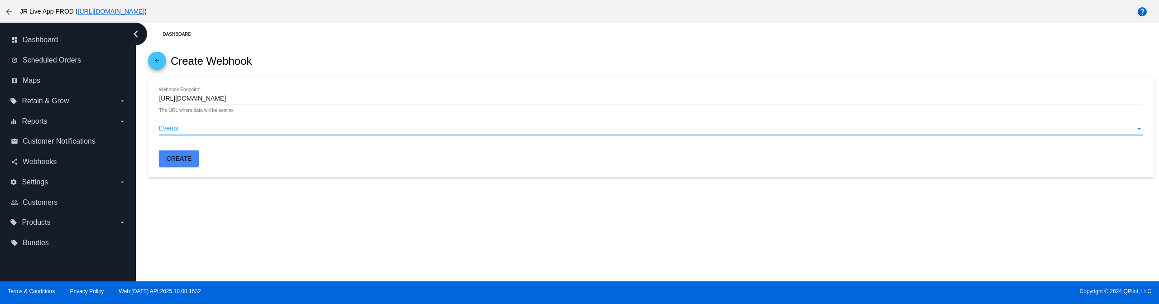
click at [355, 126] on div "Events" at bounding box center [647, 128] width 976 height 7
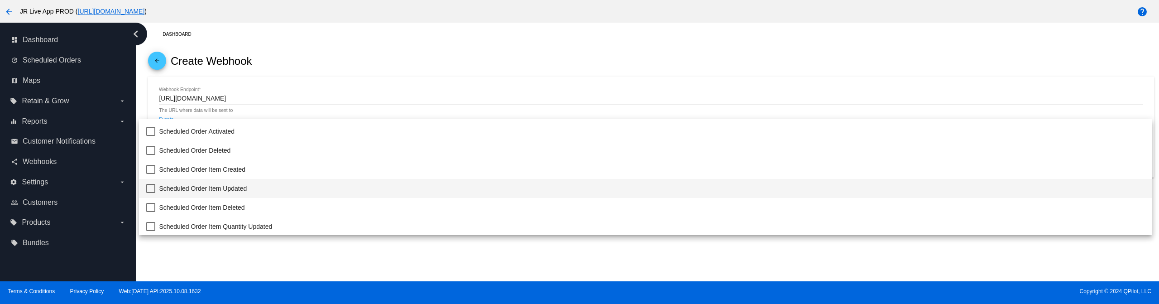
scroll to position [45, 0]
click at [328, 182] on span "Scheduled Order Item Created" at bounding box center [652, 178] width 986 height 19
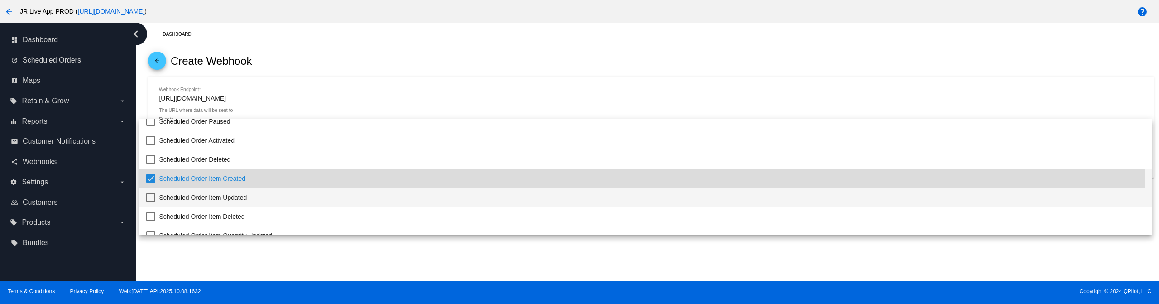
click at [264, 196] on span "Scheduled Order Item Updated" at bounding box center [652, 197] width 986 height 19
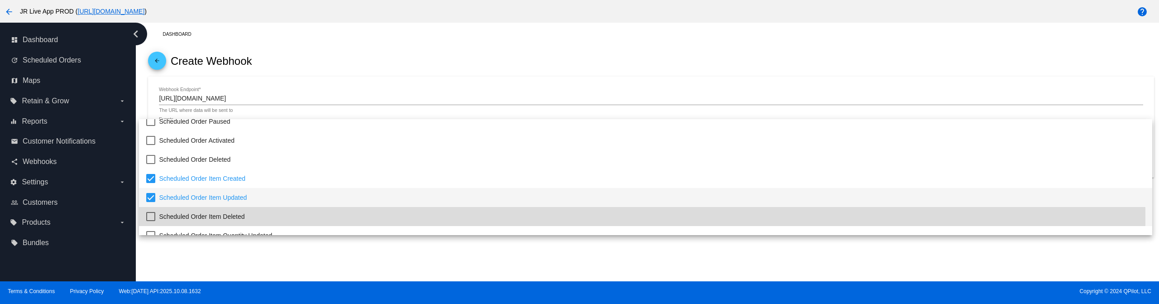
click at [257, 216] on span "Scheduled Order Item Deleted" at bounding box center [652, 216] width 986 height 19
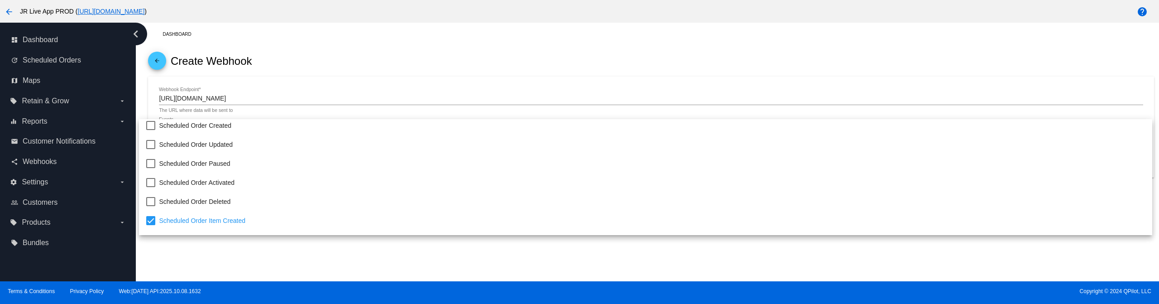
scroll to position [0, 0]
click at [398, 46] on div at bounding box center [579, 152] width 1159 height 304
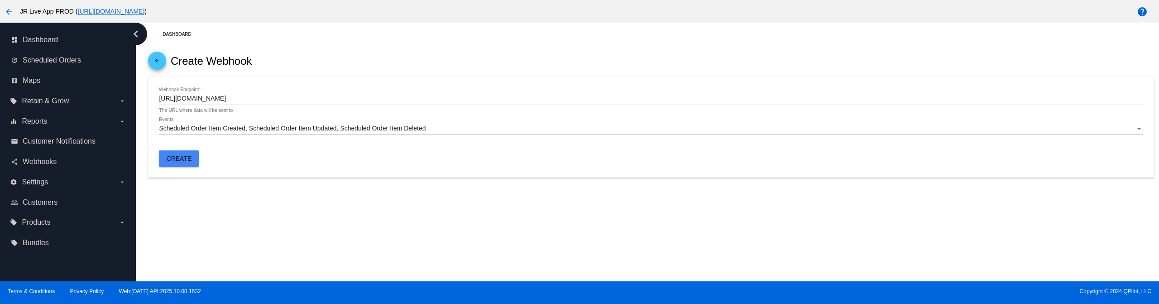
click at [191, 160] on span "Create" at bounding box center [179, 158] width 25 height 7
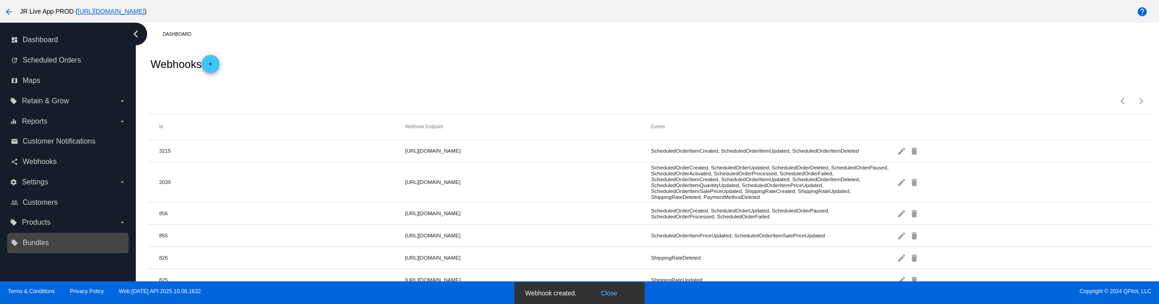
click at [66, 240] on link "local_offer Bundles" at bounding box center [68, 242] width 115 height 14
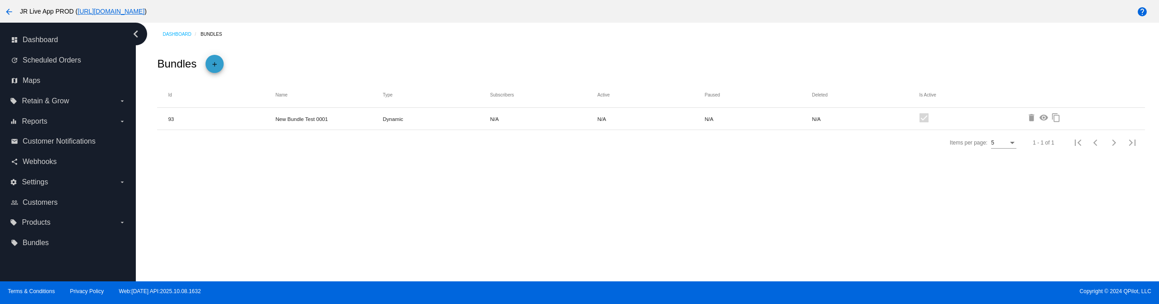
click at [220, 57] on button "add" at bounding box center [215, 64] width 18 height 18
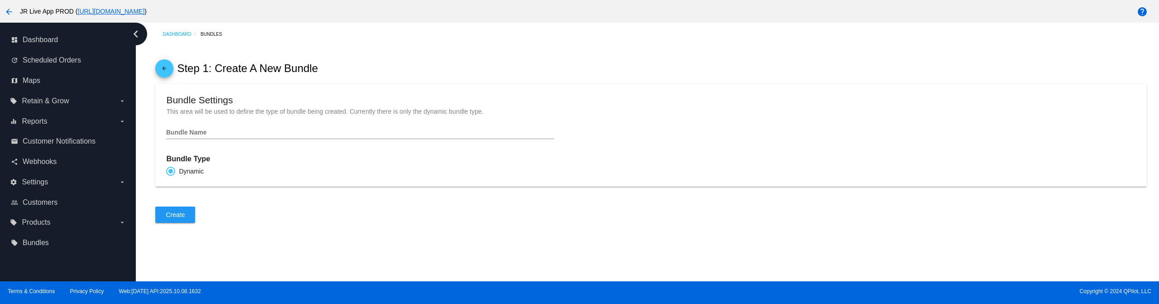
click at [214, 136] on input "Bundle Name" at bounding box center [360, 132] width 388 height 7
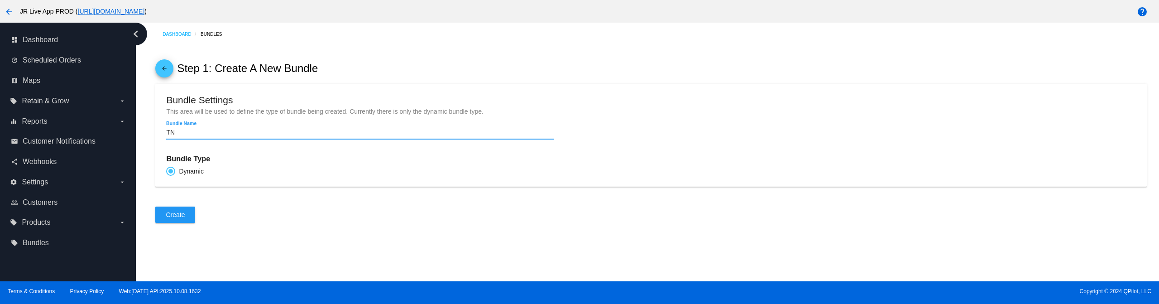
type input "Т"
type input "N"
type input "Bundle 0001"
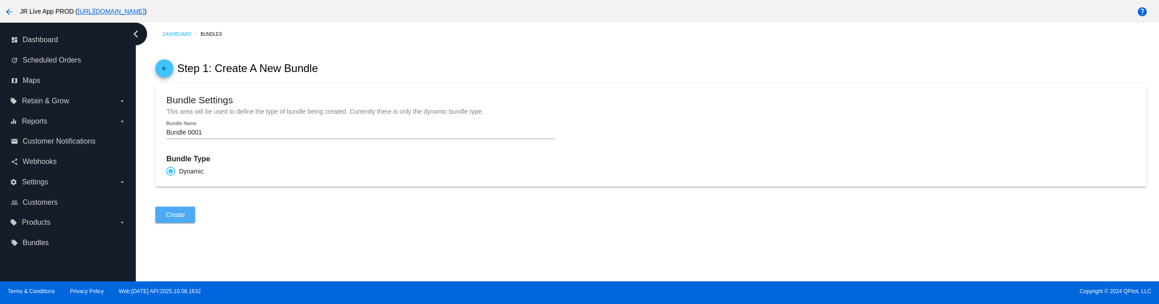
click at [194, 218] on button "Create" at bounding box center [175, 214] width 40 height 16
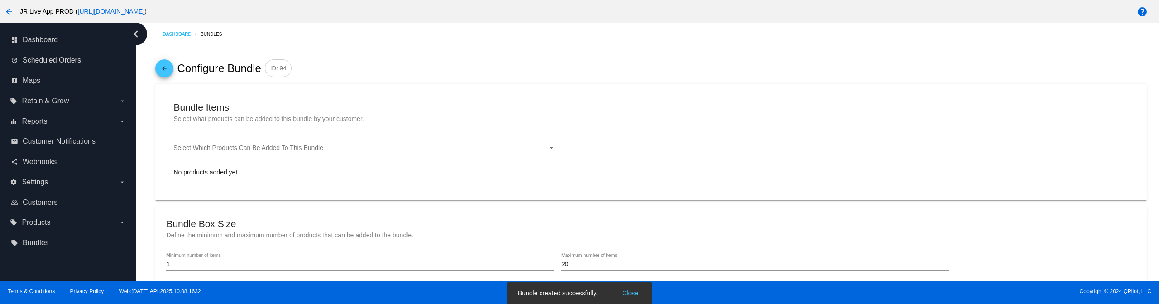
click at [267, 148] on div "Select Which Products Can Be Added To This Bundle Select Which Products Can Be …" at bounding box center [364, 146] width 382 height 18
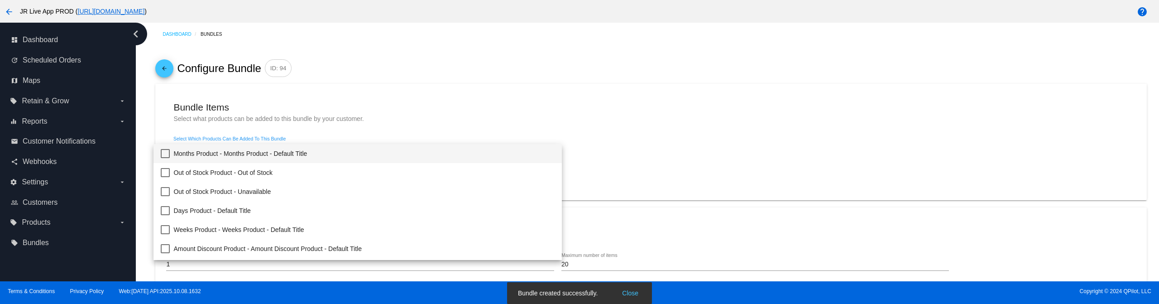
click at [265, 150] on span "Months Product - Months Product - Default Title" at bounding box center [363, 153] width 381 height 19
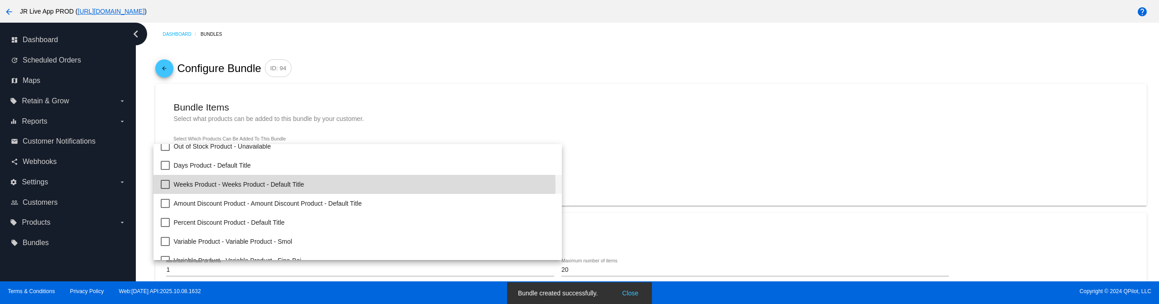
click at [260, 187] on span "Weeks Product - Weeks Product - Default Title" at bounding box center [363, 184] width 381 height 19
click at [393, 89] on div at bounding box center [579, 152] width 1159 height 304
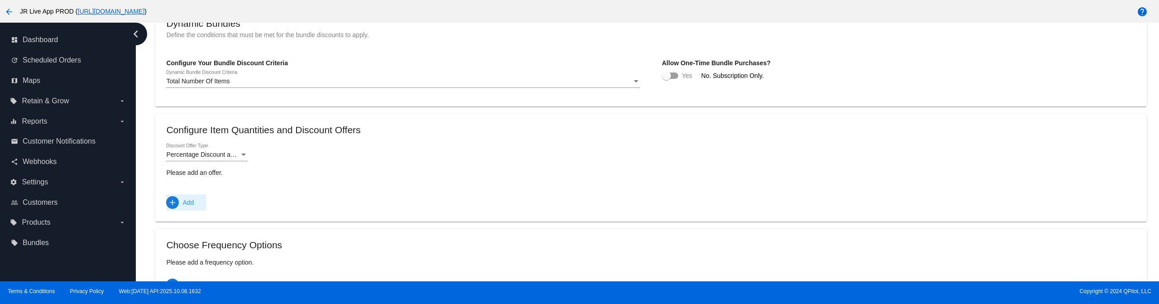
click at [178, 207] on span "add" at bounding box center [172, 202] width 13 height 13
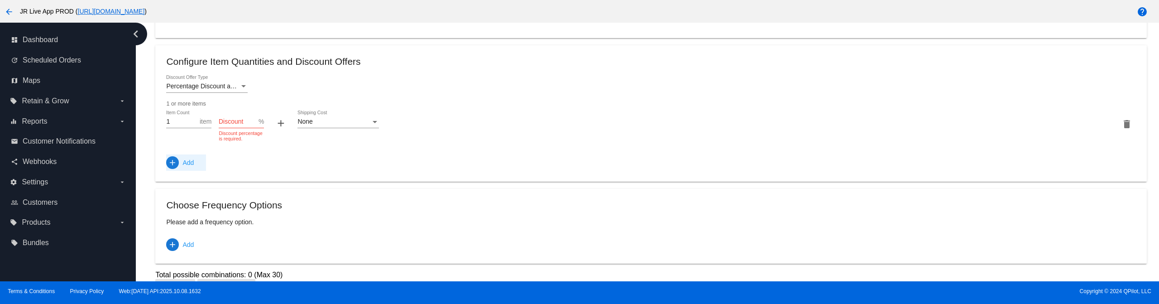
scroll to position [407, 0]
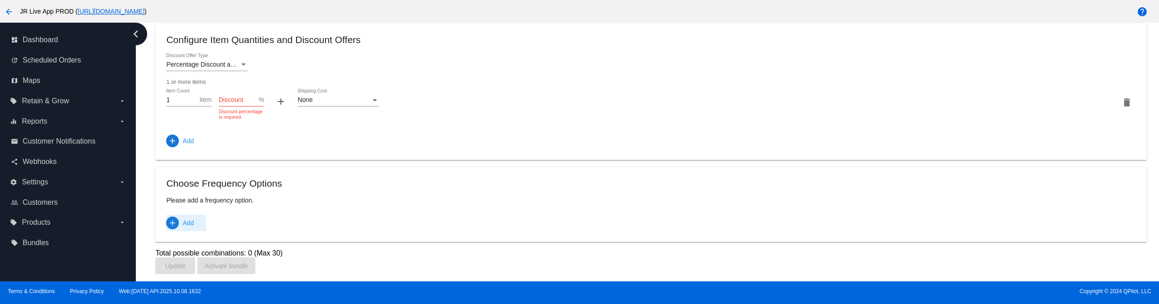
click at [192, 224] on span "Add" at bounding box center [187, 223] width 11 height 16
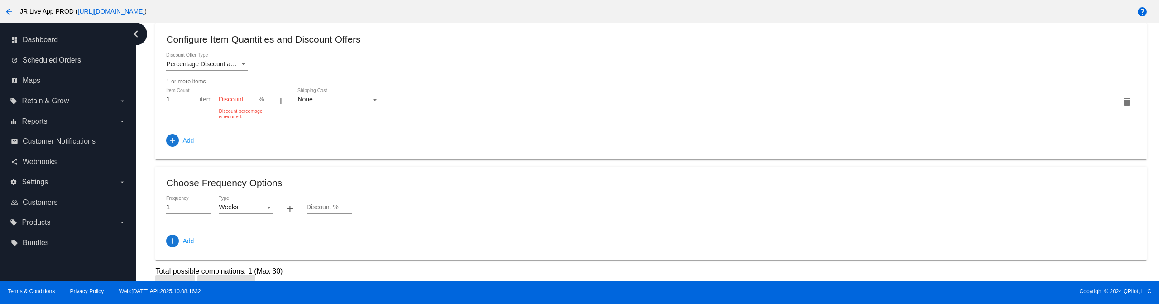
click at [241, 103] on input "Discount" at bounding box center [239, 99] width 40 height 7
type input "5"
click at [326, 211] on input "Discount %" at bounding box center [329, 207] width 45 height 7
type input "5"
drag, startPoint x: 504, startPoint y: 199, endPoint x: 496, endPoint y: 198, distance: 8.2
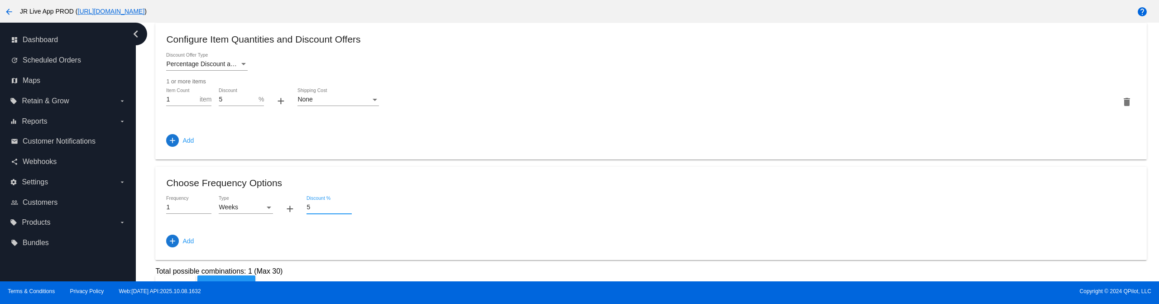
click at [504, 198] on mat-card-content "Choose Frequency Options 1 Frequency Weeks Type + 5 Discount % add Add" at bounding box center [650, 213] width 969 height 72
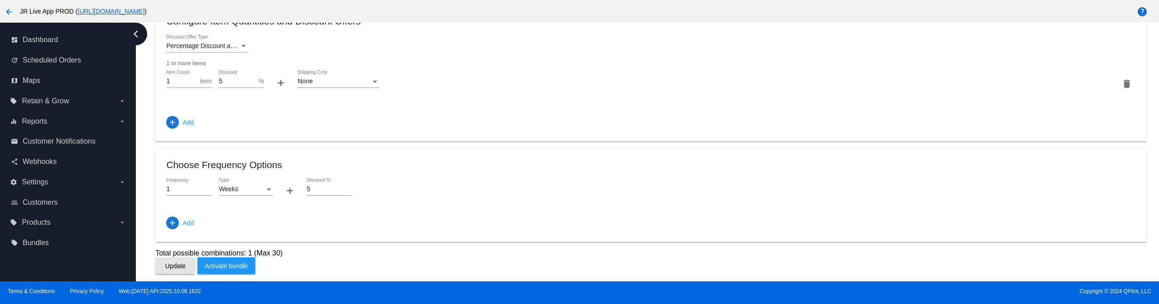
click at [174, 269] on span "Update" at bounding box center [175, 265] width 20 height 7
click at [230, 264] on span "Activate bundle" at bounding box center [226, 265] width 43 height 7
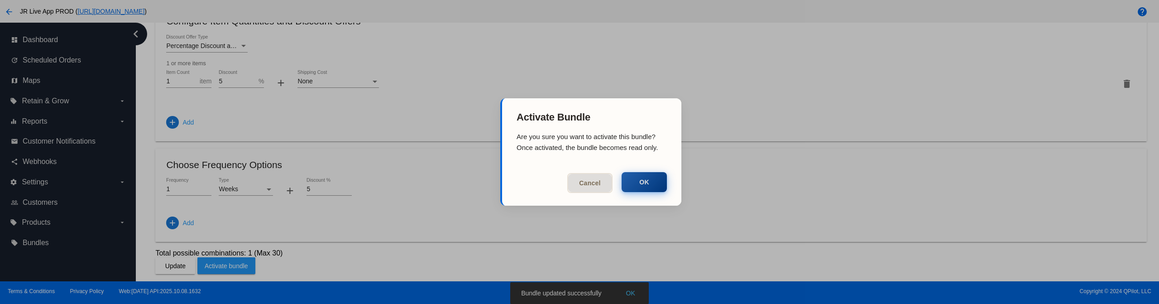
click at [650, 188] on button "OK" at bounding box center [644, 182] width 45 height 20
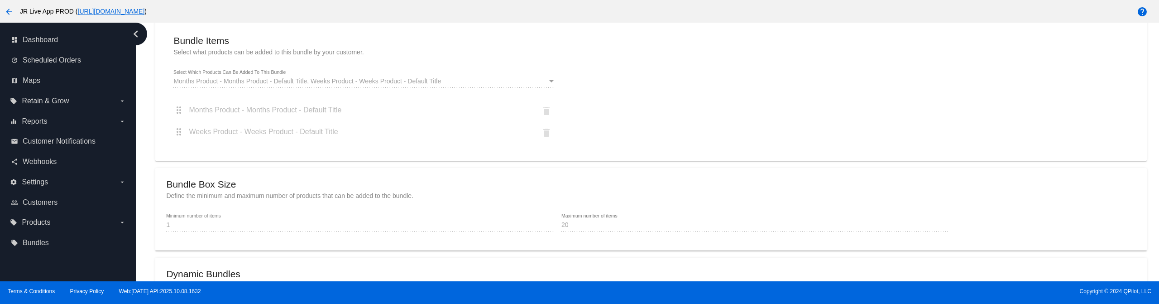
scroll to position [24, 0]
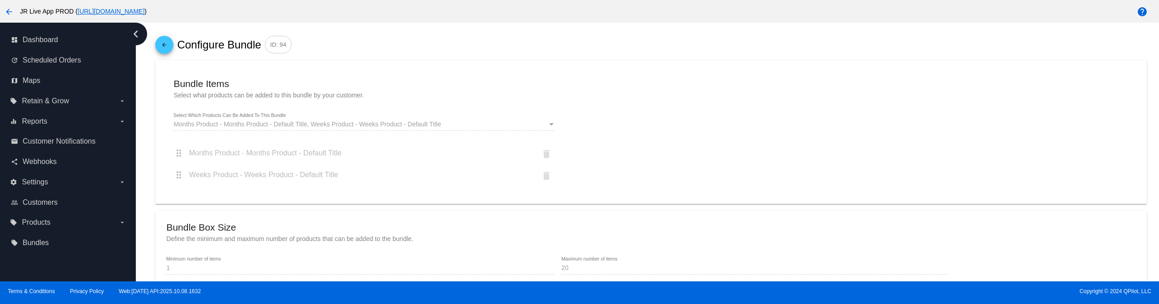
click at [169, 49] on mat-icon "arrow_back" at bounding box center [164, 46] width 11 height 15
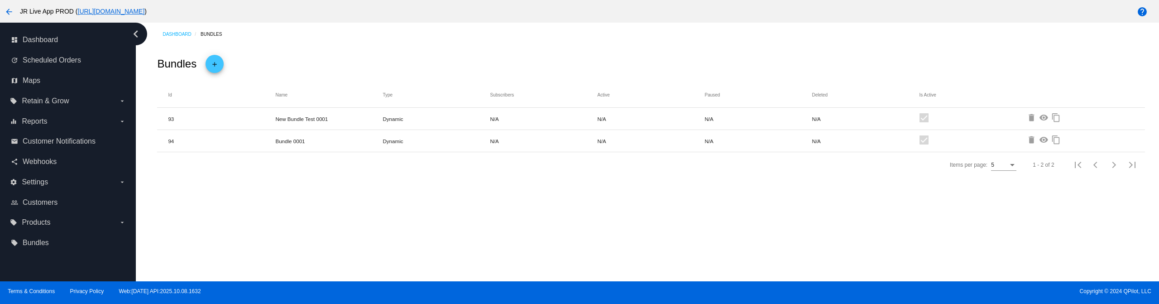
click at [1031, 117] on mat-icon "delete" at bounding box center [1032, 118] width 11 height 11
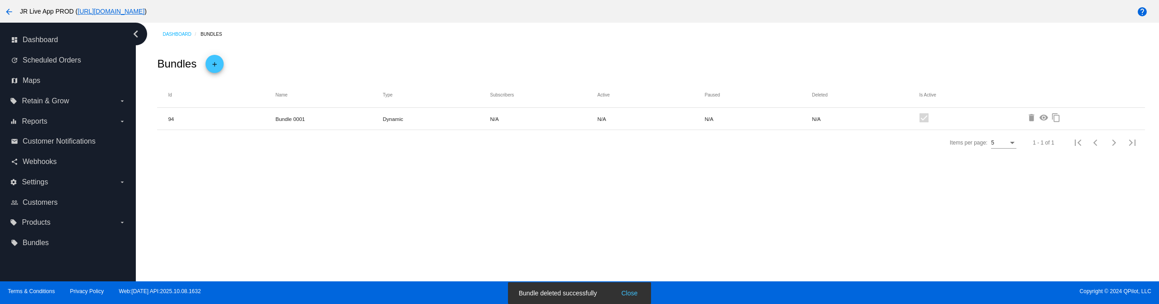
click at [754, 50] on div "Bundles add Id Name Type Subscribers Active Paused Deleted Is Active 94 Bundle …" at bounding box center [651, 105] width 1006 height 119
drag, startPoint x: 409, startPoint y: 302, endPoint x: 411, endPoint y: 190, distance: 111.8
click at [411, 190] on div "arrow_back JR Live App PROD ( https://jr-live-app-prod.myshopify.com ) help das…" at bounding box center [579, 152] width 1159 height 304
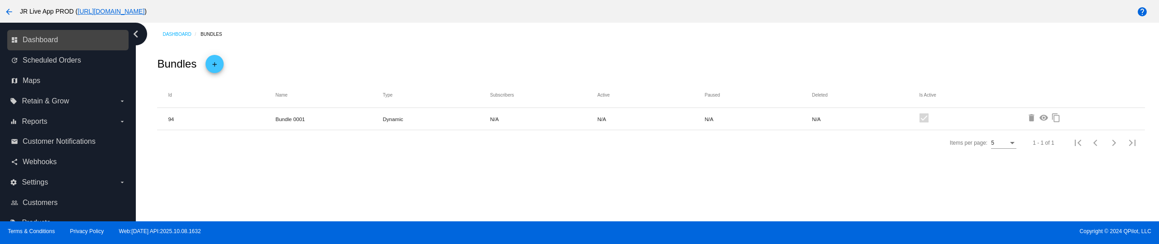
click at [70, 35] on link "dashboard Dashboard" at bounding box center [68, 40] width 115 height 14
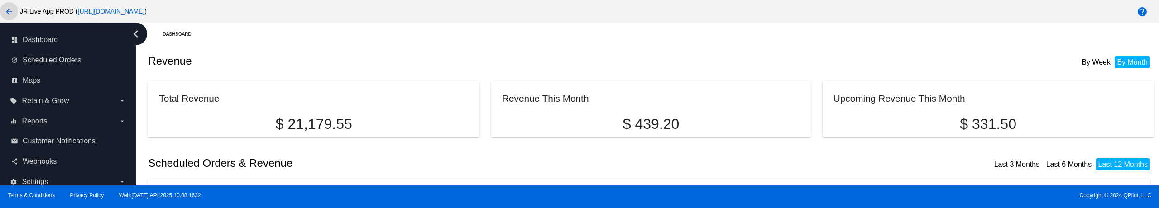
click at [6, 13] on mat-icon "arrow_back" at bounding box center [9, 11] width 11 height 11
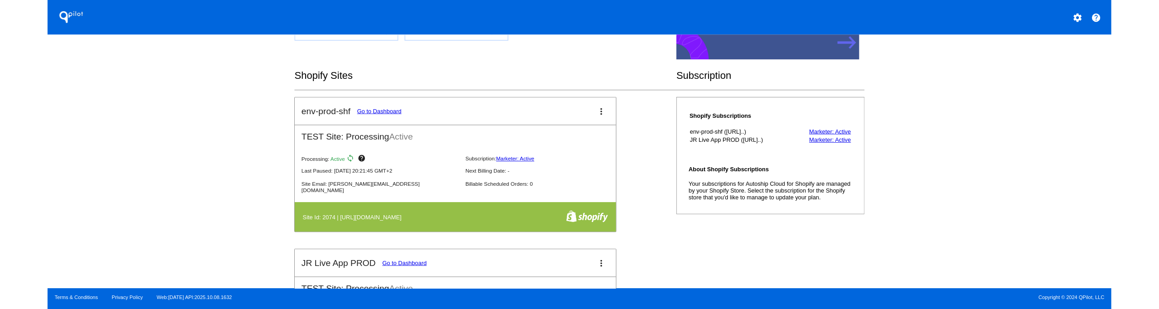
scroll to position [136, 0]
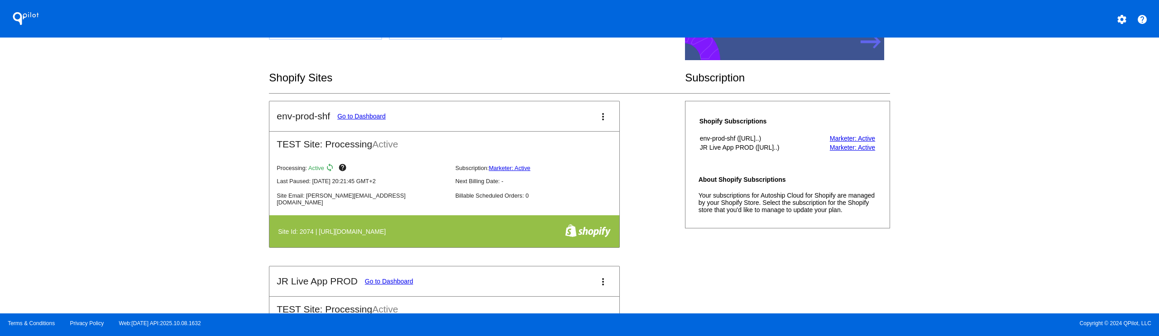
click at [362, 117] on link "Go to Dashboard" at bounding box center [361, 116] width 48 height 7
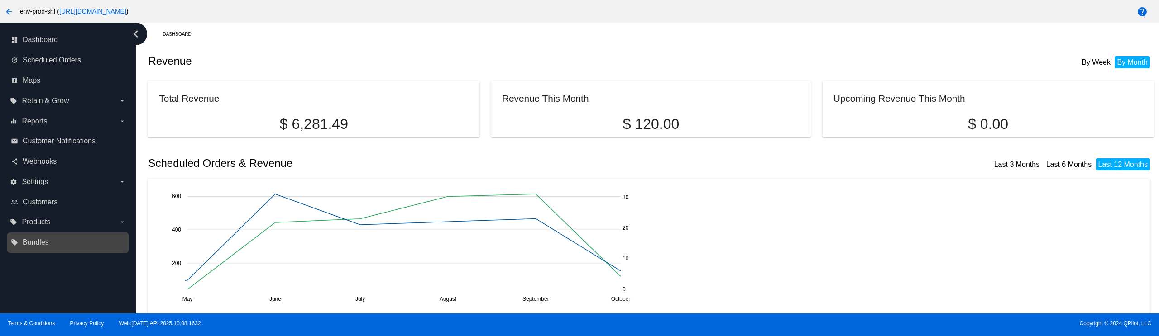
click at [51, 133] on link "local_offer Bundles" at bounding box center [68, 242] width 115 height 14
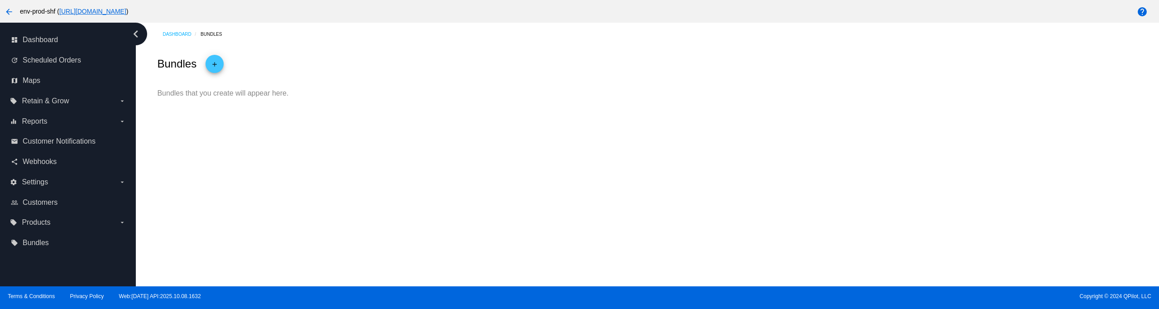
click at [215, 60] on mat-icon "add" at bounding box center [214, 65] width 11 height 15
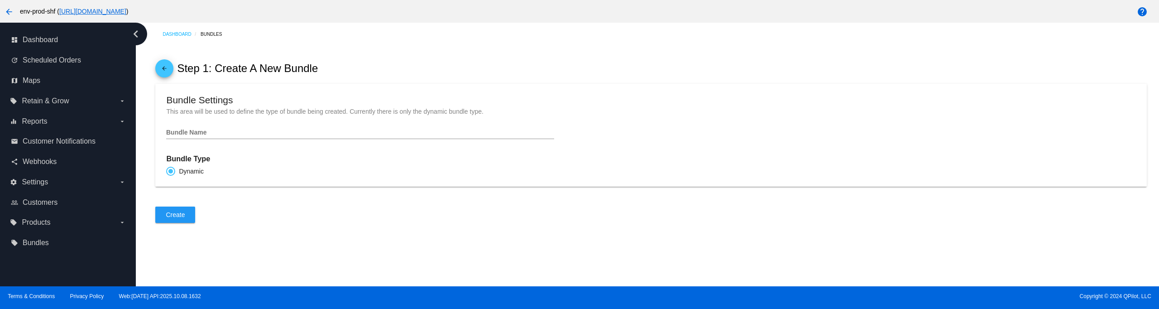
click at [231, 130] on div "Bundle Name" at bounding box center [360, 130] width 388 height 18
click at [229, 133] on input "Bundle Name" at bounding box center [360, 132] width 388 height 7
type input "b"
type input "Bundle 0001"
click at [187, 133] on button "Create" at bounding box center [175, 214] width 40 height 16
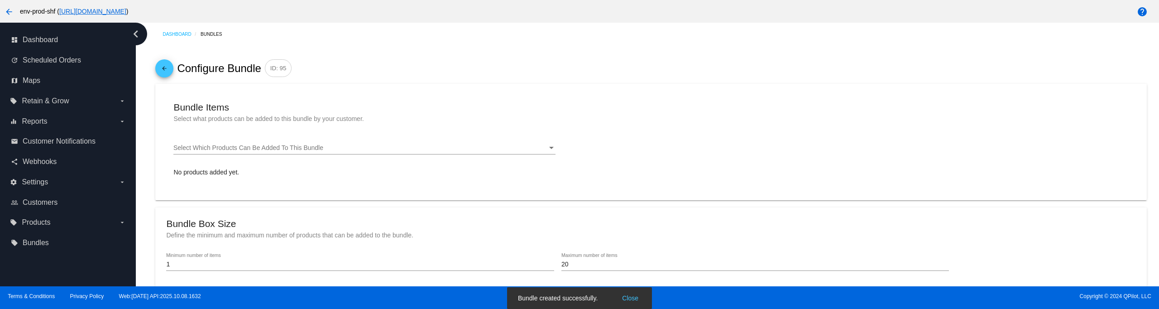
click at [216, 133] on div "Select Which Products Can Be Added To This Bundle Select Which Products Can Be …" at bounding box center [364, 146] width 382 height 18
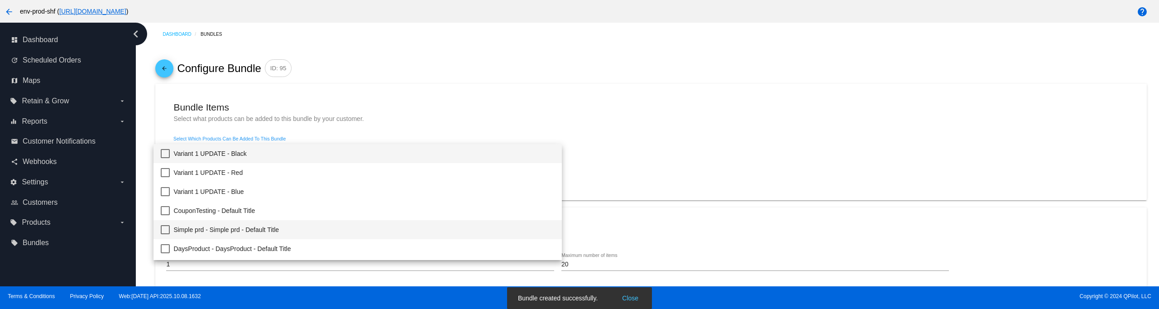
click at [270, 133] on span "Simple prd - Simple prd - Default Title" at bounding box center [363, 229] width 381 height 19
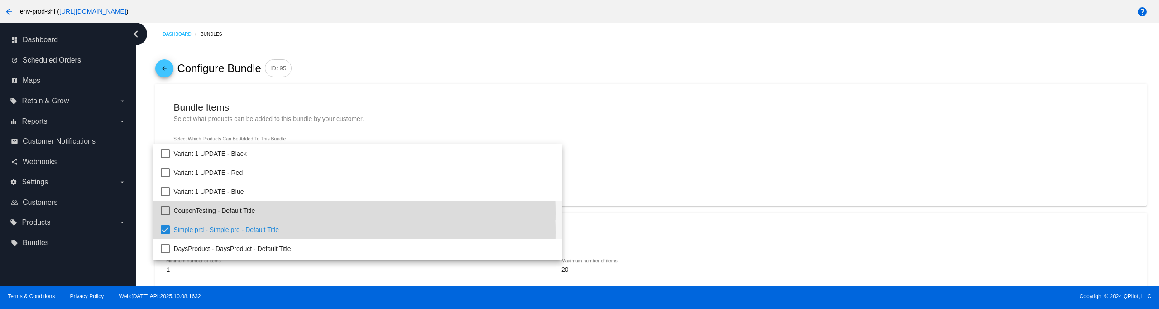
click at [220, 133] on span "CouponTesting - Default Title" at bounding box center [363, 210] width 381 height 19
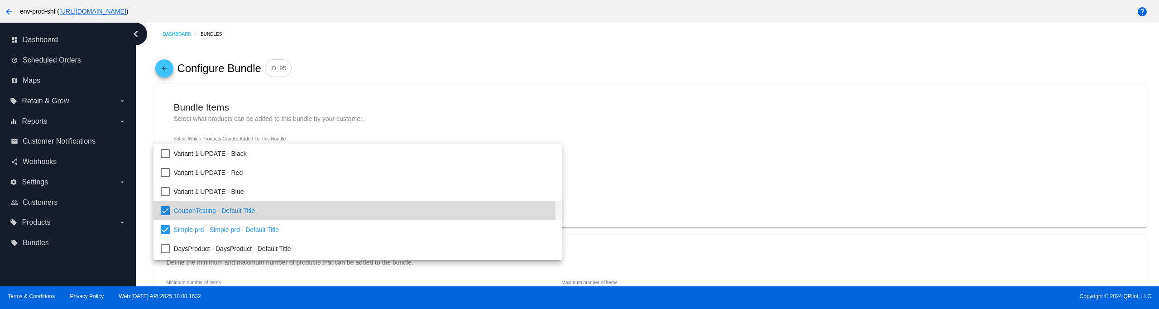
click at [515, 82] on div at bounding box center [579, 154] width 1159 height 309
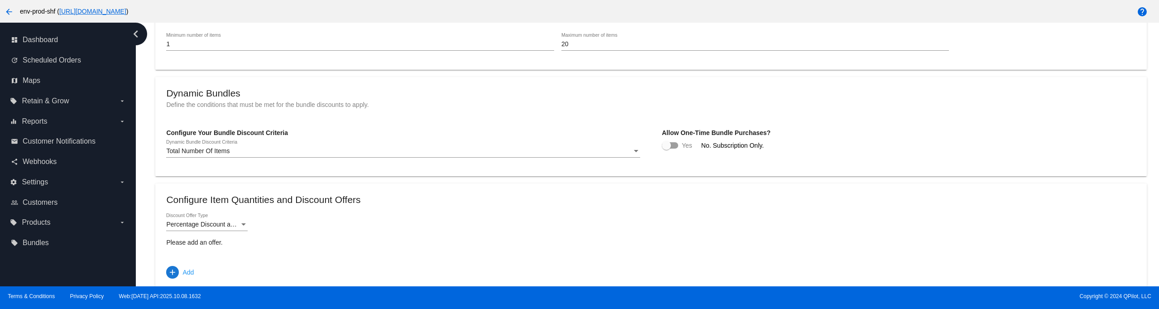
scroll to position [272, 0]
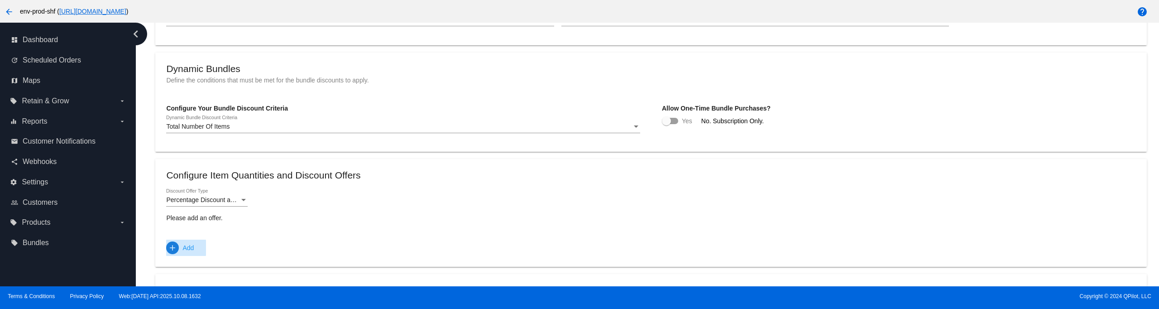
click at [185, 133] on span "Add" at bounding box center [187, 247] width 11 height 16
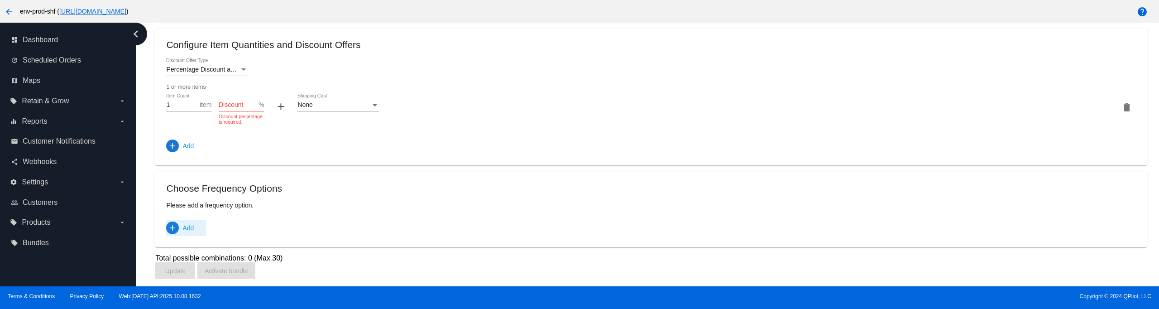
scroll to position [408, 0]
click at [187, 133] on span "Add" at bounding box center [187, 228] width 11 height 16
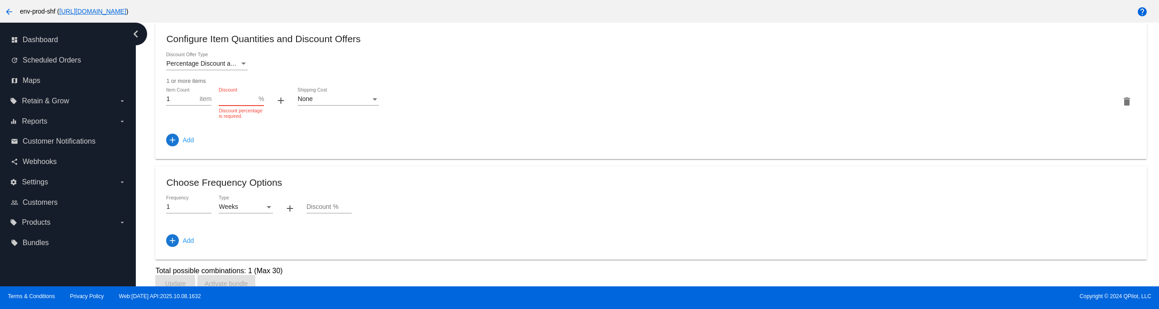
click at [241, 103] on input "Discount" at bounding box center [239, 99] width 40 height 7
type input "5"
click at [330, 133] on div "Discount %" at bounding box center [329, 205] width 45 height 18
type input "5"
click at [454, 133] on mat-card "Choose Frequency Options 1 Frequency Weeks Type + 5 Discount % add Add" at bounding box center [650, 212] width 991 height 93
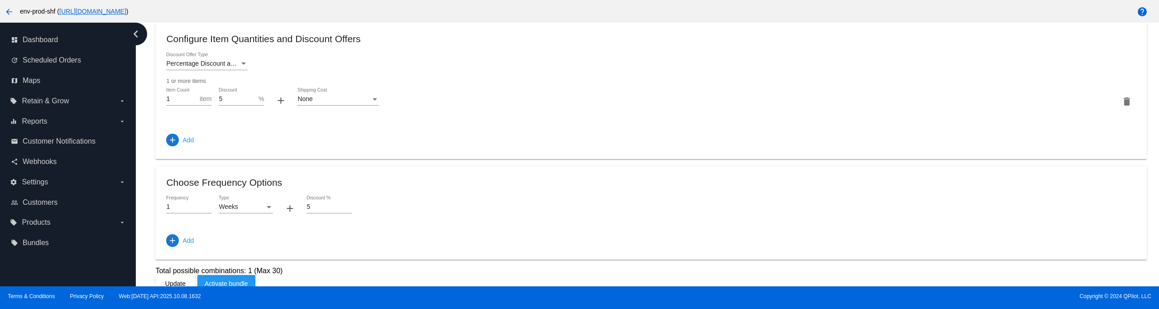
scroll to position [426, 0]
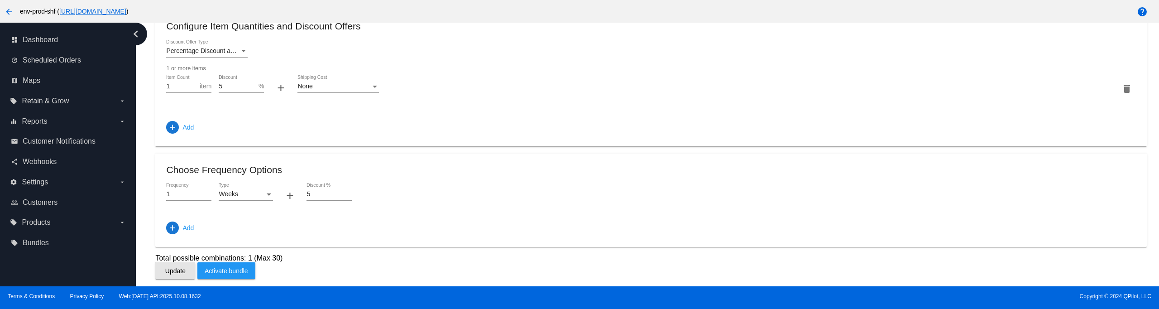
click at [178, 133] on span "Update" at bounding box center [175, 270] width 20 height 7
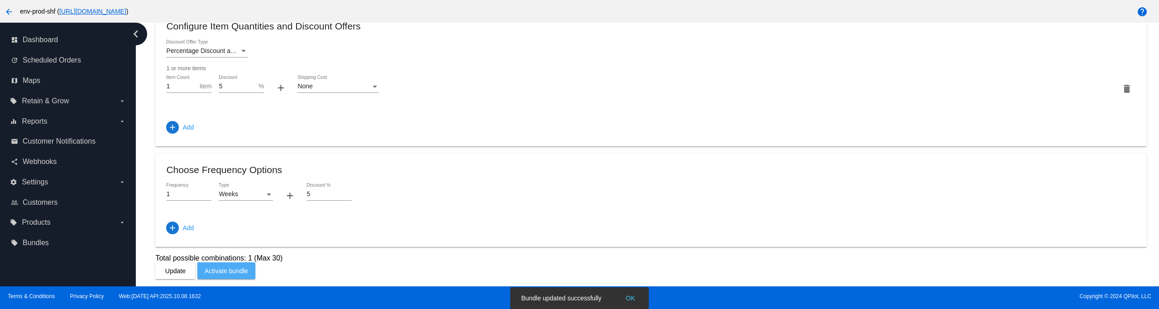
click at [234, 133] on span "Activate bundle" at bounding box center [226, 270] width 43 height 7
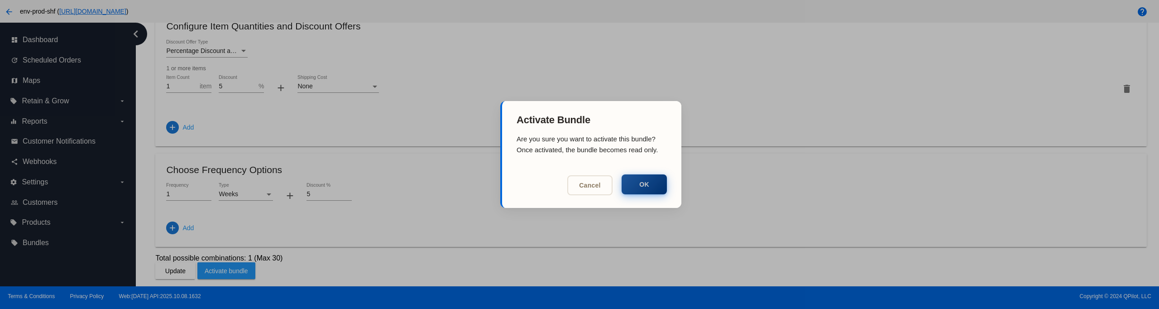
click at [651, 133] on button "OK" at bounding box center [644, 184] width 45 height 20
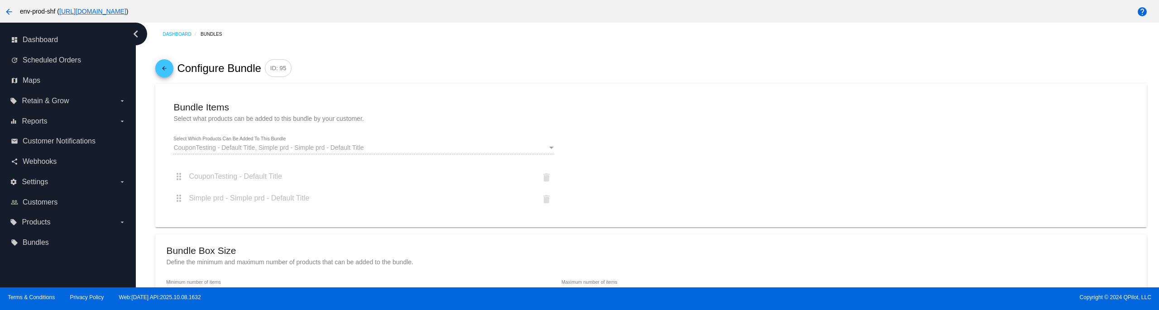
click at [166, 72] on mat-icon "arrow_back" at bounding box center [164, 70] width 11 height 15
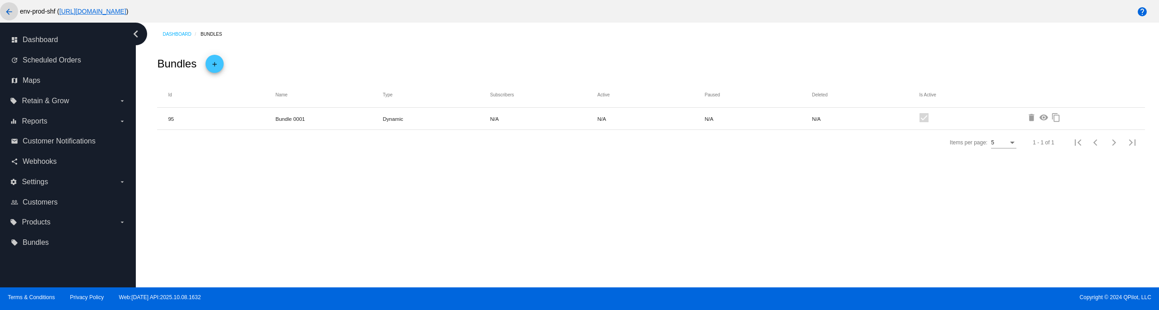
click at [7, 9] on mat-icon "arrow_back" at bounding box center [9, 11] width 11 height 11
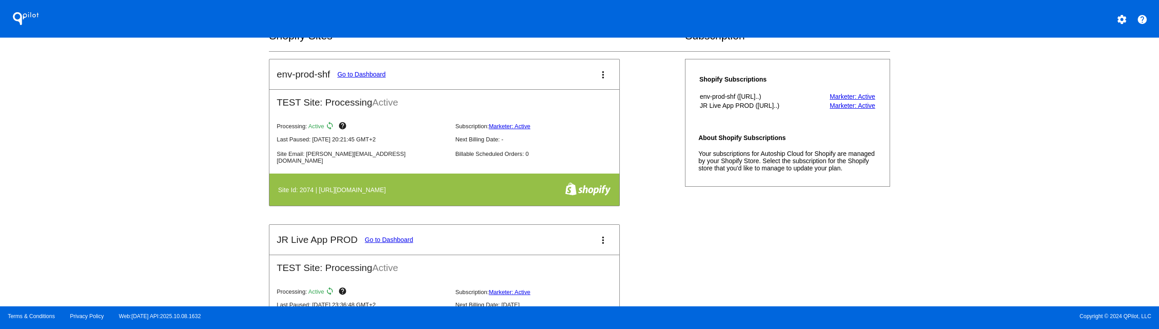
scroll to position [226, 0]
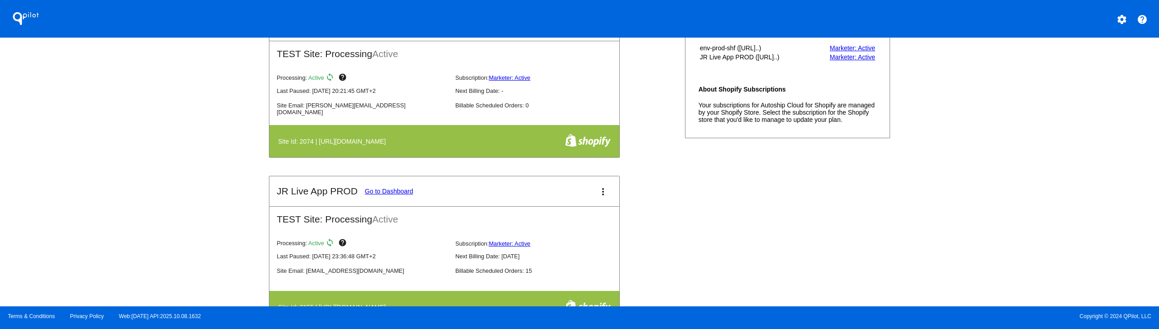
click at [386, 190] on link "Go to Dashboard" at bounding box center [389, 190] width 48 height 7
